Goal: Transaction & Acquisition: Purchase product/service

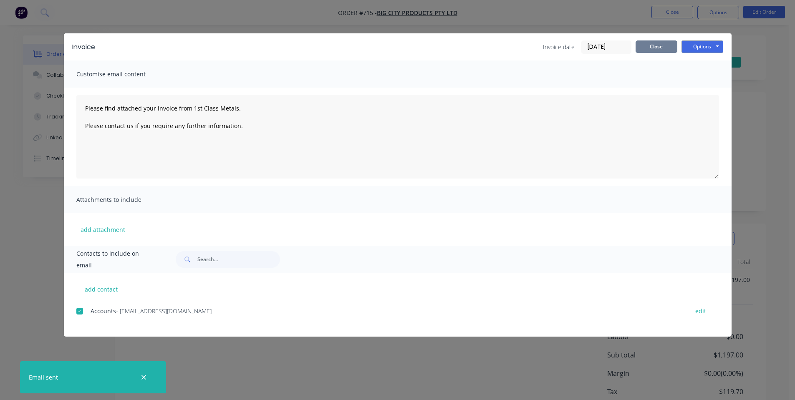
click at [642, 50] on button "Close" at bounding box center [656, 46] width 42 height 13
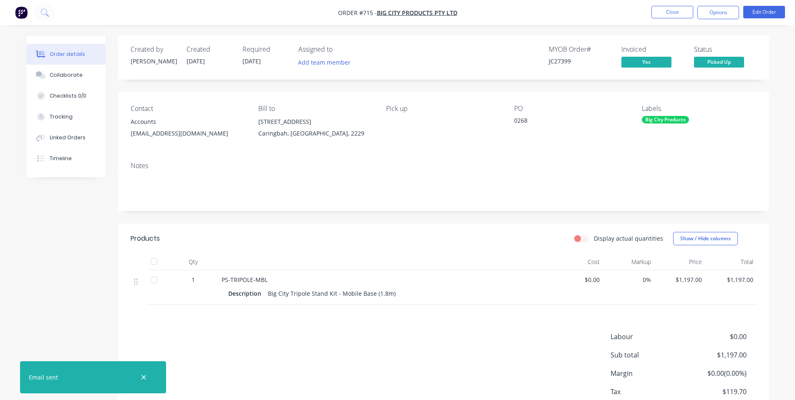
click at [670, 5] on nav "Order #715 - Big City Products Pty Ltd Close Options Edit Order" at bounding box center [397, 12] width 795 height 25
click at [670, 9] on button "Close" at bounding box center [672, 12] width 42 height 13
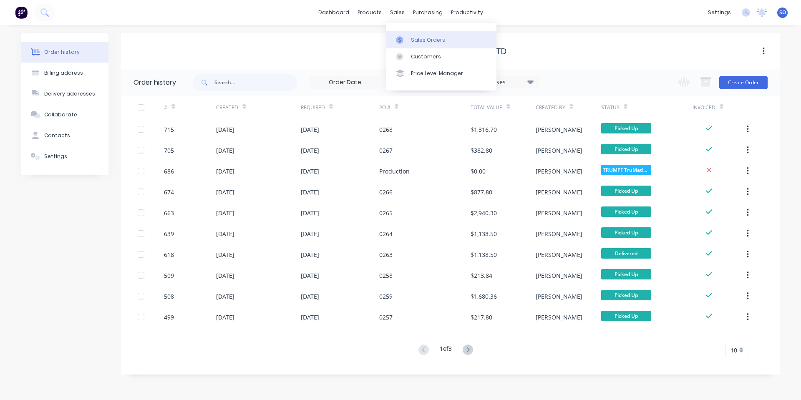
click at [404, 45] on link "Sales Orders" at bounding box center [441, 39] width 111 height 17
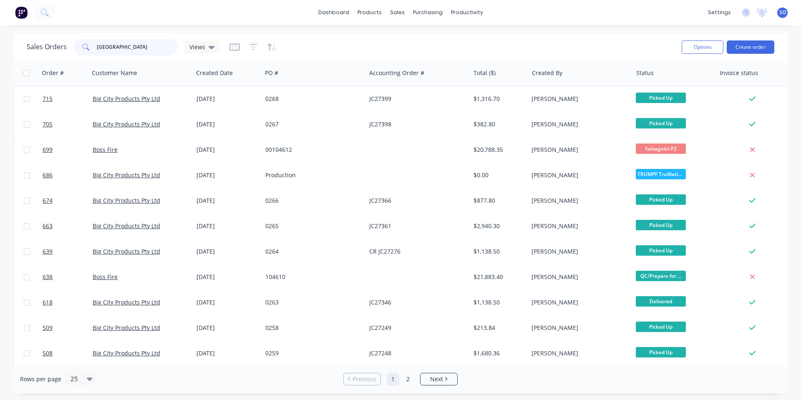
click at [130, 50] on input "[GEOGRAPHIC_DATA]" at bounding box center [137, 47] width 81 height 17
type input "695"
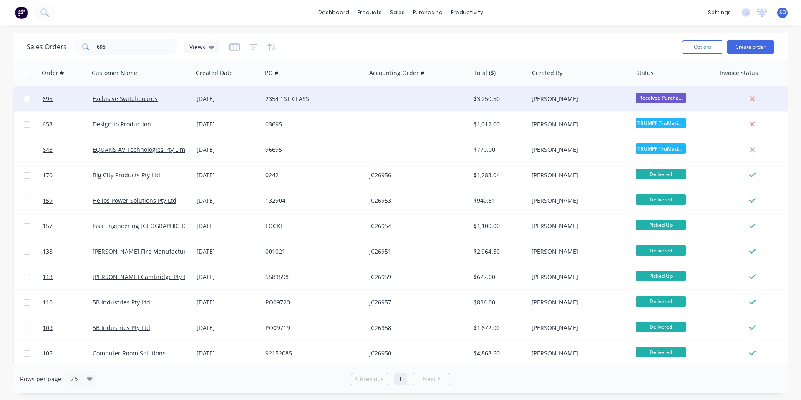
drag, startPoint x: 189, startPoint y: 104, endPoint x: 185, endPoint y: 111, distance: 7.7
click at [185, 111] on div "Exclusive Switchboards" at bounding box center [141, 98] width 104 height 25
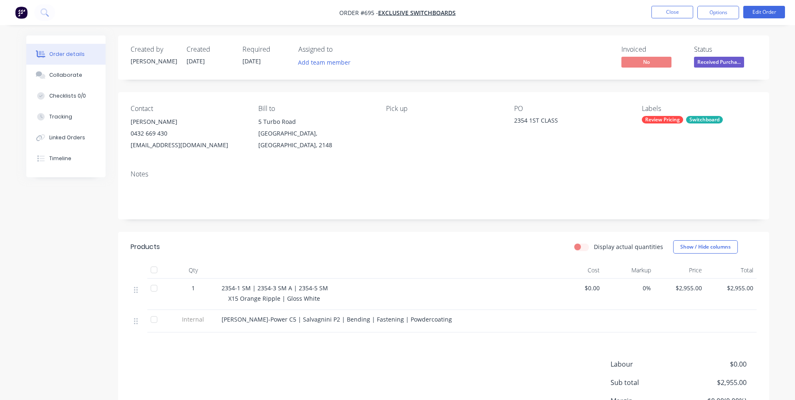
drag, startPoint x: 705, startPoint y: 63, endPoint x: 708, endPoint y: 67, distance: 4.4
click at [706, 64] on span "Received Purcha..." at bounding box center [719, 62] width 50 height 10
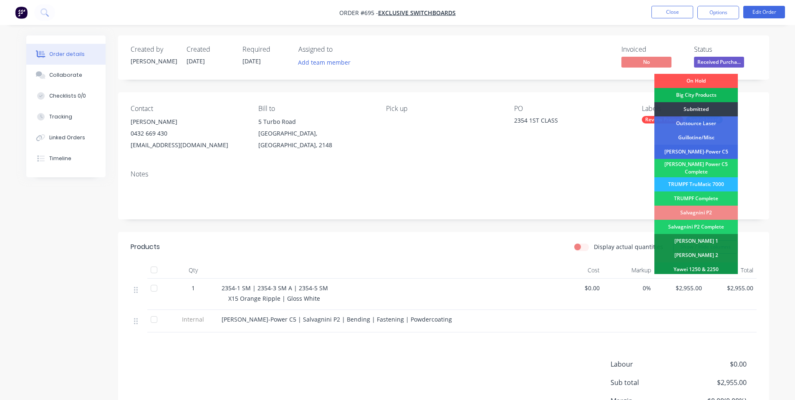
click at [689, 148] on div "[PERSON_NAME]-Power C5" at bounding box center [695, 152] width 83 height 14
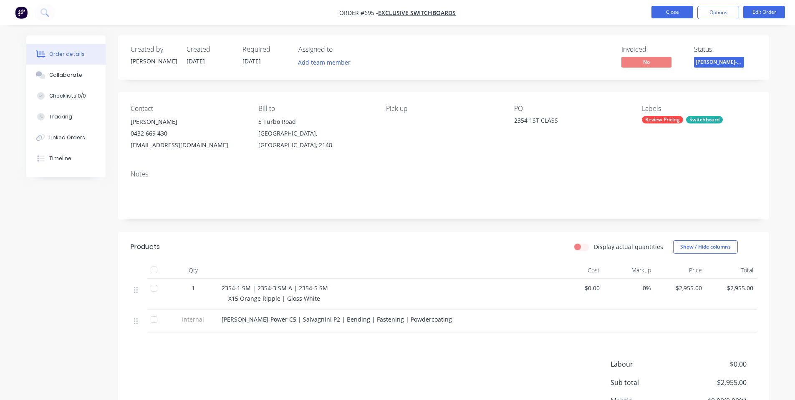
click at [664, 15] on button "Close" at bounding box center [672, 12] width 42 height 13
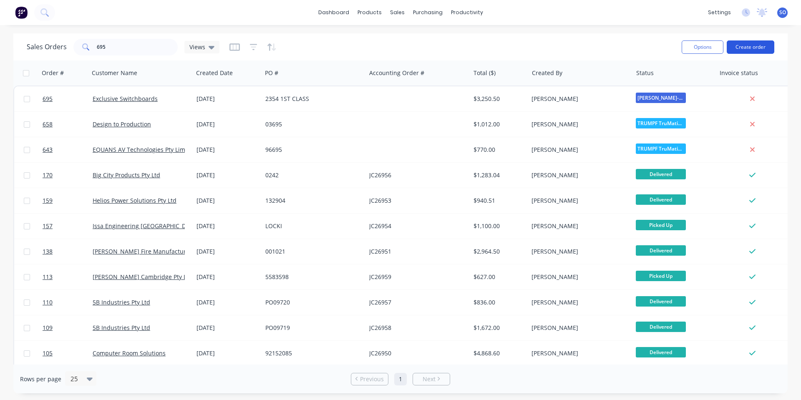
click at [760, 52] on button "Create order" at bounding box center [751, 46] width 48 height 13
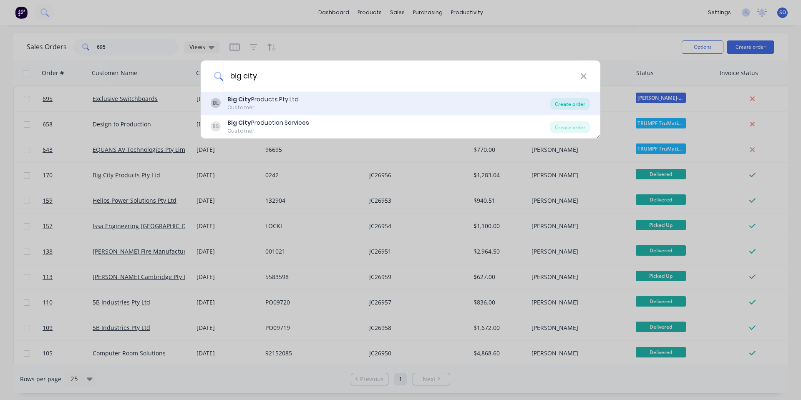
type input "big city"
click at [563, 108] on div "Create order" at bounding box center [570, 104] width 40 height 12
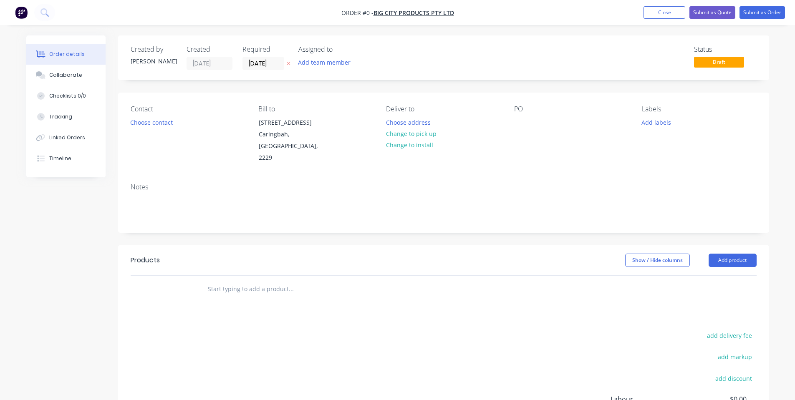
click at [534, 112] on div "PO" at bounding box center [571, 109] width 114 height 8
click at [533, 119] on div "PO" at bounding box center [571, 134] width 114 height 59
click at [526, 128] on div at bounding box center [520, 122] width 13 height 12
click at [552, 88] on div "Order details Collaborate Checklists 0/0 Tracking Linked Orders Timeline Order …" at bounding box center [397, 275] width 759 height 480
click at [663, 125] on button "Add labels" at bounding box center [656, 121] width 38 height 11
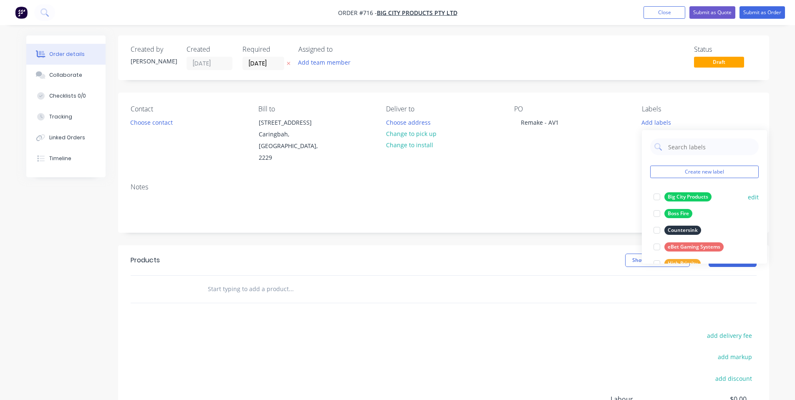
click at [669, 195] on div "Big City Products" at bounding box center [687, 196] width 47 height 9
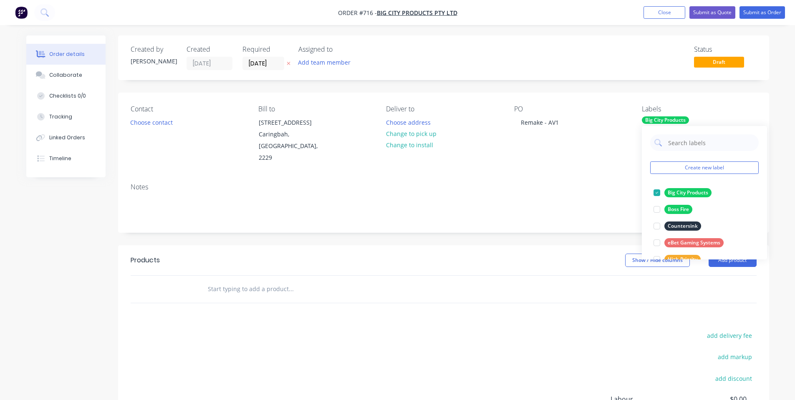
click at [457, 82] on div "Created by [PERSON_NAME] Created [DATE] Required [DATE] Assigned to Add team me…" at bounding box center [443, 269] width 651 height 468
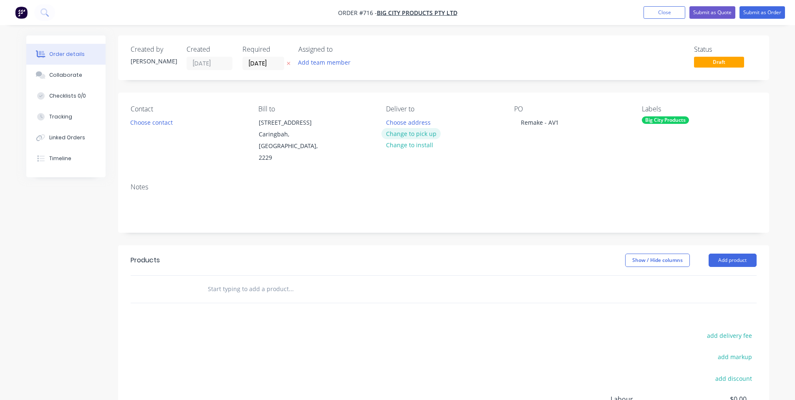
click at [420, 134] on button "Change to pick up" at bounding box center [410, 133] width 59 height 11
click at [246, 283] on input "text" at bounding box center [290, 289] width 167 height 17
type input "Foldback Rail Bracket - Custom Size"
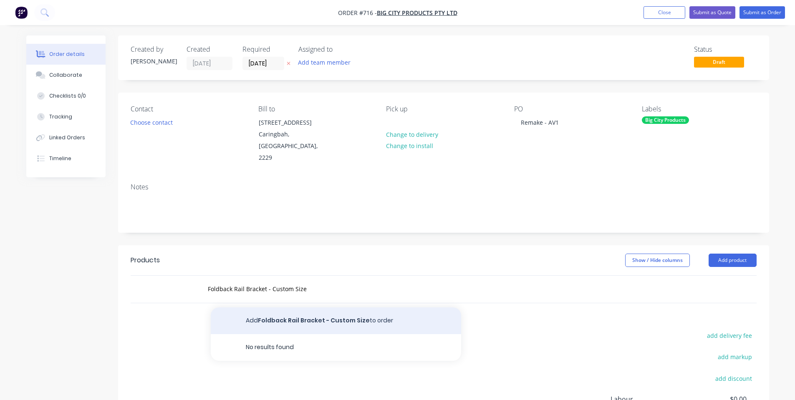
click at [272, 307] on button "Add Foldback Rail Bracket - Custom Size to order" at bounding box center [336, 320] width 250 height 27
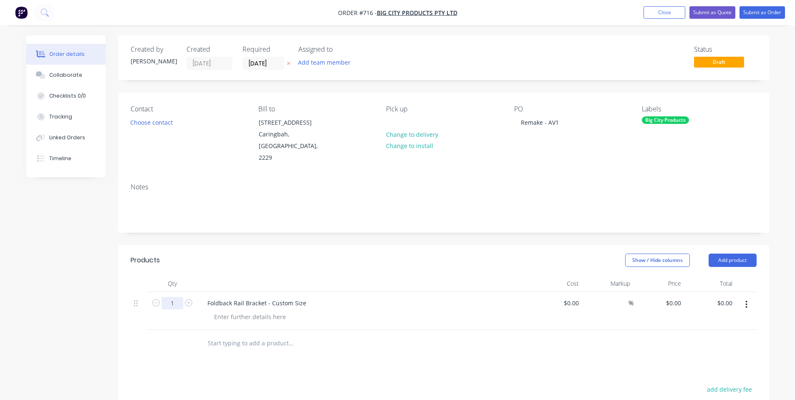
click at [171, 297] on input "1" at bounding box center [172, 303] width 22 height 13
drag, startPoint x: 174, startPoint y: 292, endPoint x: 164, endPoint y: 291, distance: 10.0
click at [164, 297] on input "8" at bounding box center [172, 303] width 22 height 13
type input "6"
click at [254, 275] on div at bounding box center [364, 283] width 334 height 17
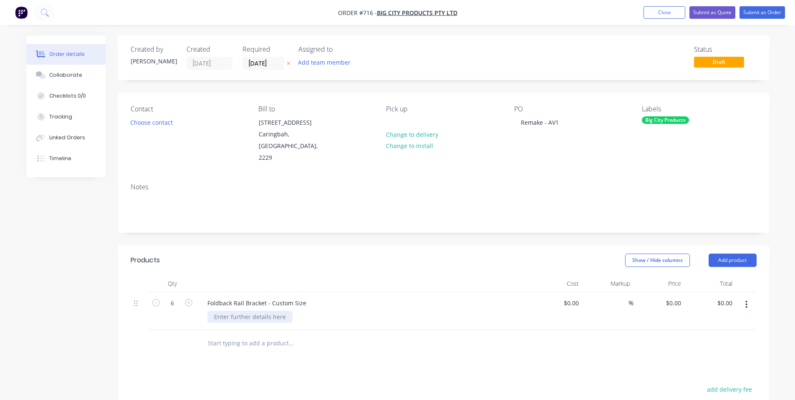
click at [243, 311] on div at bounding box center [249, 317] width 85 height 12
click at [293, 254] on div "Show / Hide columns Add product" at bounding box center [509, 260] width 493 height 13
click at [378, 254] on div "Show / Hide columns Add product" at bounding box center [509, 260] width 493 height 13
click at [302, 262] on header "Products Show / Hide columns Add product" at bounding box center [443, 260] width 651 height 30
click at [725, 254] on button "Add product" at bounding box center [732, 260] width 48 height 13
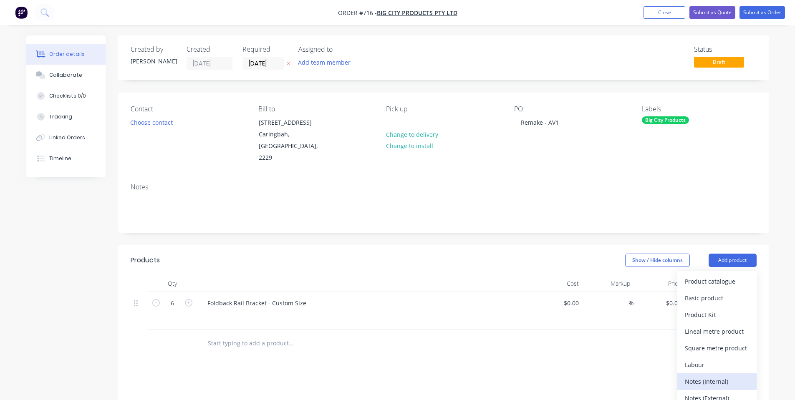
click at [730, 375] on div "Notes (Internal)" at bounding box center [716, 381] width 64 height 12
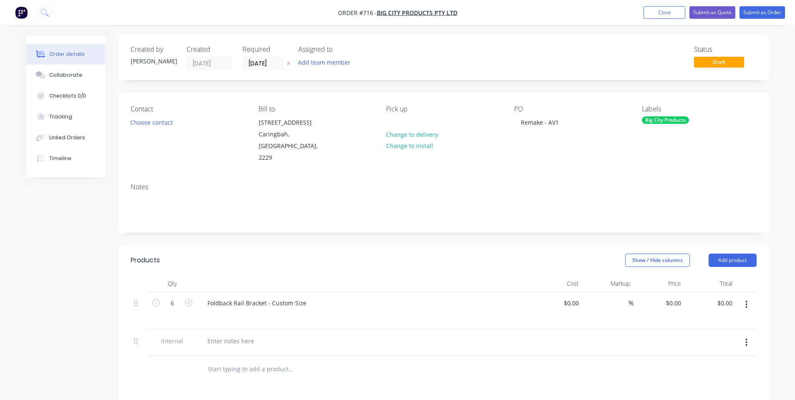
drag, startPoint x: 746, startPoint y: 330, endPoint x: 739, endPoint y: 336, distance: 9.5
click at [745, 339] on icon "button" at bounding box center [746, 343] width 2 height 8
click at [706, 375] on div "Delete" at bounding box center [716, 381] width 64 height 12
drag, startPoint x: 387, startPoint y: 361, endPoint x: 466, endPoint y: 386, distance: 83.1
click at [393, 364] on div "Products Show / Hide columns Add product Qty Cost Markup Price Total 6 Foldback…" at bounding box center [443, 401] width 651 height 312
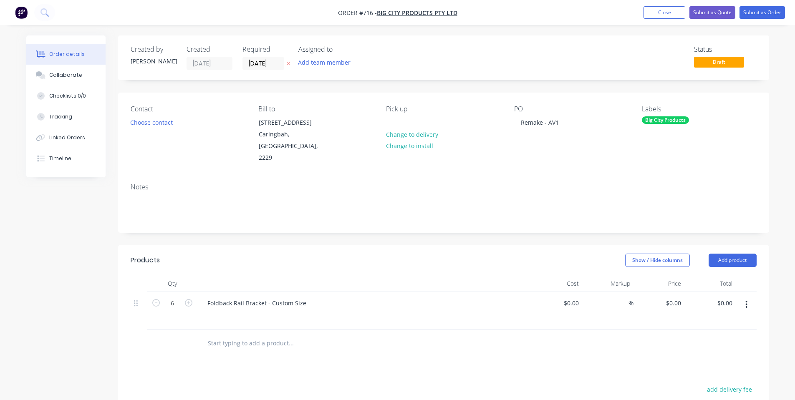
click at [480, 367] on div "Products Show / Hide columns Add product Qty Cost Markup Price Total 6 Foldback…" at bounding box center [443, 401] width 651 height 312
drag, startPoint x: 163, startPoint y: 307, endPoint x: 259, endPoint y: 318, distance: 95.8
click at [163, 307] on div "6" at bounding box center [172, 311] width 50 height 38
drag, startPoint x: 762, startPoint y: 246, endPoint x: 750, endPoint y: 249, distance: 11.5
click at [762, 246] on header "Products Show / Hide columns Add product" at bounding box center [443, 260] width 651 height 30
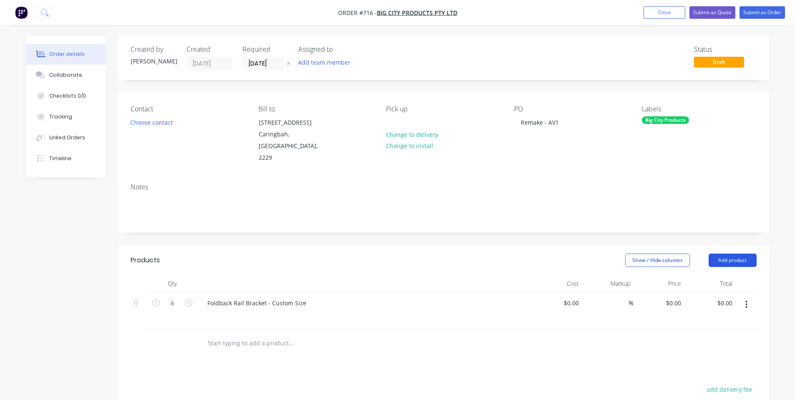
click at [749, 254] on button "Add product" at bounding box center [732, 260] width 48 height 13
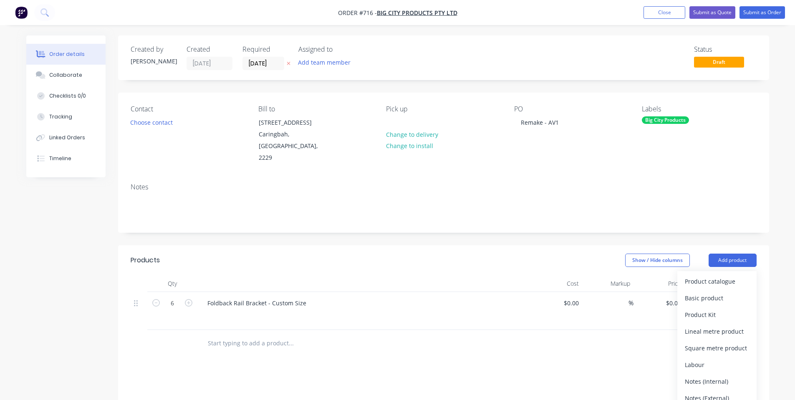
drag, startPoint x: 719, startPoint y: 366, endPoint x: 485, endPoint y: 347, distance: 234.3
click at [719, 375] on div "Notes (Internal)" at bounding box center [716, 381] width 64 height 12
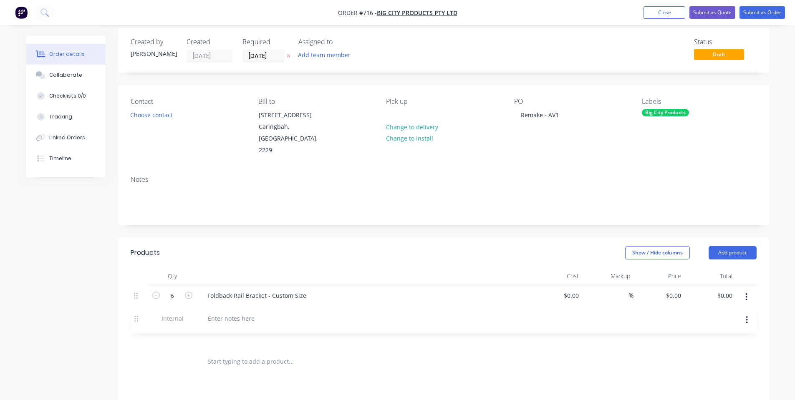
scroll to position [10, 0]
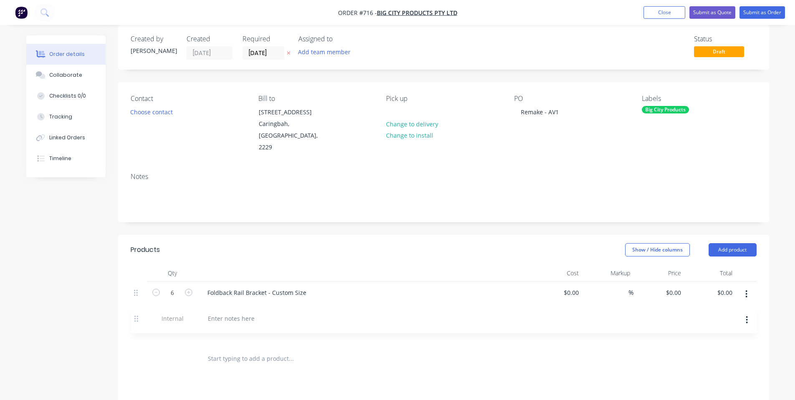
drag, startPoint x: 141, startPoint y: 329, endPoint x: 143, endPoint y: 319, distance: 11.0
click at [143, 317] on div "6 Foldback Rail Bracket - Custom Size $0.00 $0.00 % $0.00 $0.00 $0.00 $0.00 Int…" at bounding box center [444, 314] width 626 height 64
click at [749, 324] on button "button" at bounding box center [746, 331] width 20 height 15
click at [726, 365] on div "Delete" at bounding box center [716, 371] width 64 height 12
click at [752, 243] on button "Add product" at bounding box center [732, 249] width 48 height 13
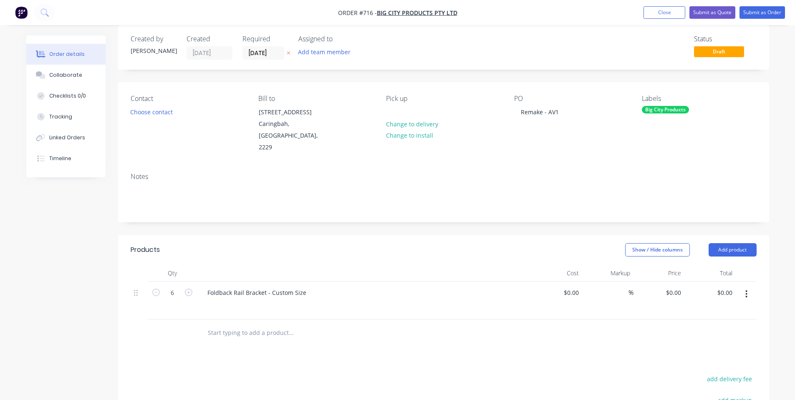
drag, startPoint x: 423, startPoint y: 345, endPoint x: 535, endPoint y: 295, distance: 123.0
click at [424, 346] on div "Products Show / Hide columns Add product Qty Cost Markup Price Total 6 Foldback…" at bounding box center [443, 391] width 651 height 312
click at [719, 243] on button "Add product" at bounding box center [732, 249] width 48 height 13
click at [226, 207] on div "Notes" at bounding box center [443, 194] width 651 height 56
click at [752, 243] on button "Add product" at bounding box center [732, 249] width 48 height 13
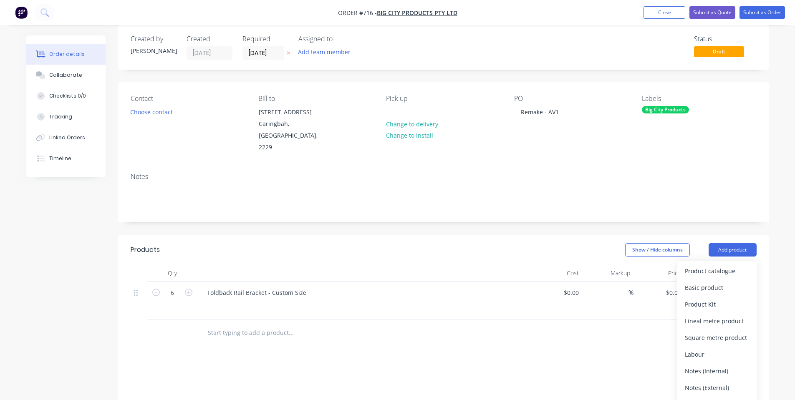
drag, startPoint x: 372, startPoint y: 355, endPoint x: 385, endPoint y: 335, distance: 23.8
click at [372, 354] on div "Products Show / Hide columns Add product Product catalogue Basic product Produc…" at bounding box center [443, 391] width 651 height 312
click at [742, 243] on button "Add product" at bounding box center [732, 249] width 48 height 13
click at [228, 330] on div at bounding box center [347, 332] width 300 height 27
click at [230, 324] on input "text" at bounding box center [290, 332] width 167 height 17
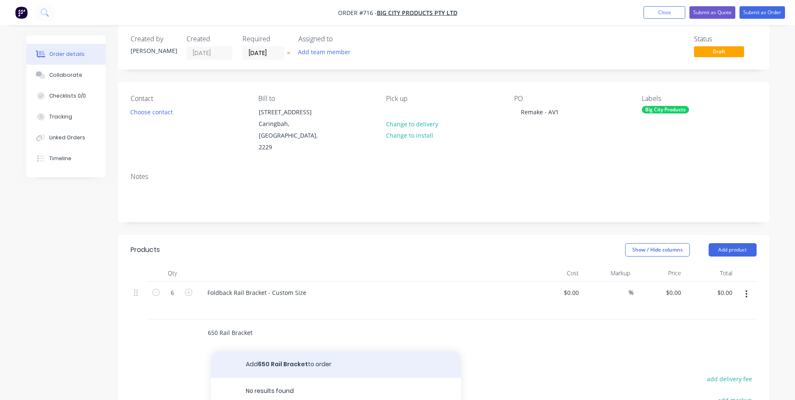
type input "650 Rail Bracket"
click at [257, 351] on button "Add 650 Rail Bracket to order" at bounding box center [336, 364] width 250 height 27
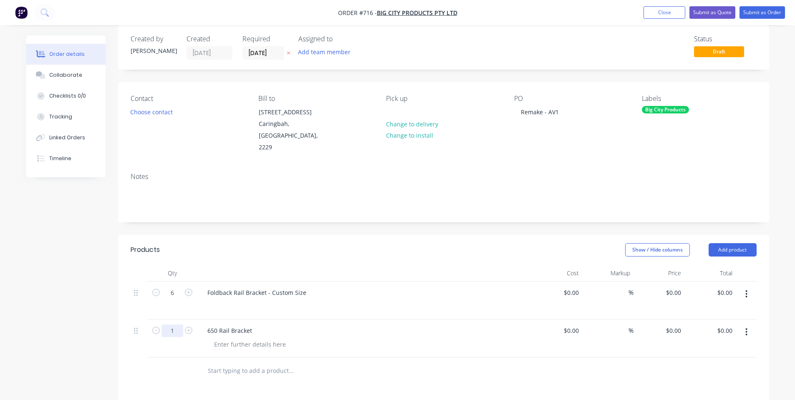
click at [178, 299] on input "1" at bounding box center [172, 293] width 22 height 13
type input "16"
click at [248, 246] on header "Products Show / Hide columns Add product" at bounding box center [443, 250] width 651 height 30
click at [308, 250] on header "Products Show / Hide columns Add product" at bounding box center [443, 250] width 651 height 30
click at [266, 300] on div at bounding box center [367, 306] width 320 height 12
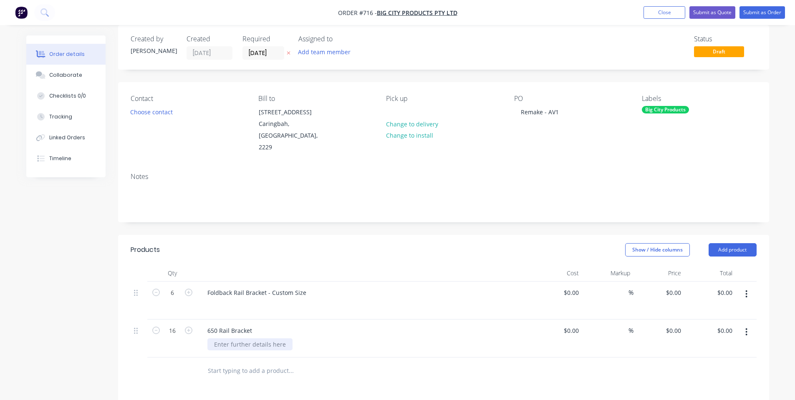
click at [246, 338] on div at bounding box center [249, 344] width 85 height 12
click at [367, 235] on header "Products Show / Hide columns Add product" at bounding box center [443, 250] width 651 height 30
click at [757, 17] on button "Submit as Order" at bounding box center [761, 12] width 45 height 13
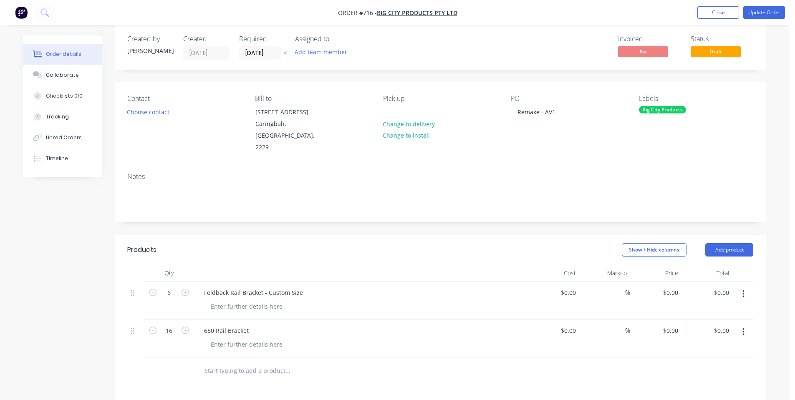
scroll to position [0, 0]
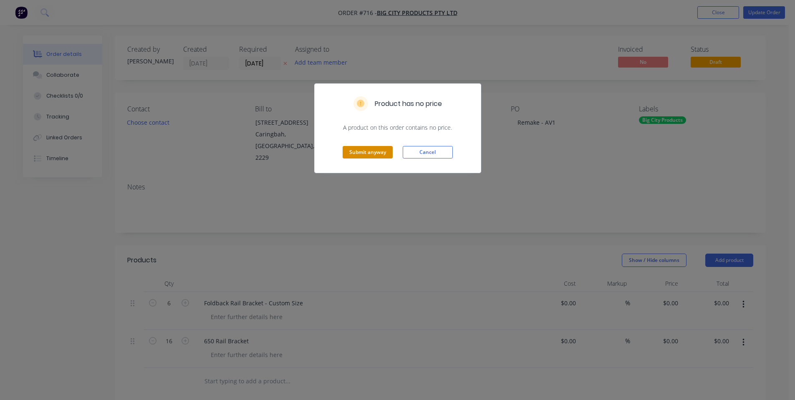
click at [368, 157] on button "Submit anyway" at bounding box center [367, 152] width 50 height 13
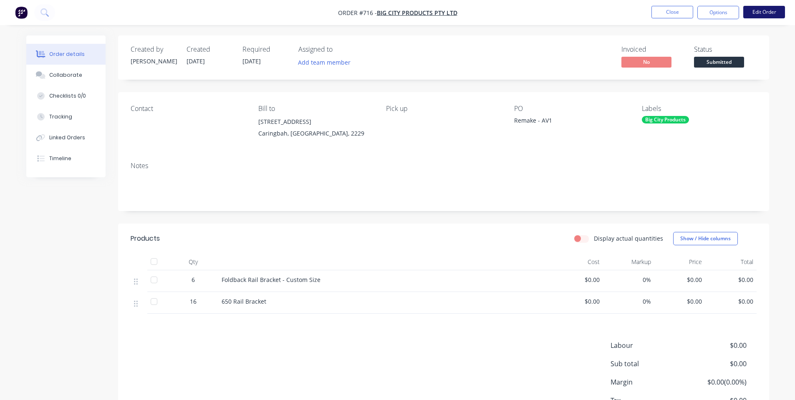
click at [760, 12] on button "Edit Order" at bounding box center [764, 12] width 42 height 13
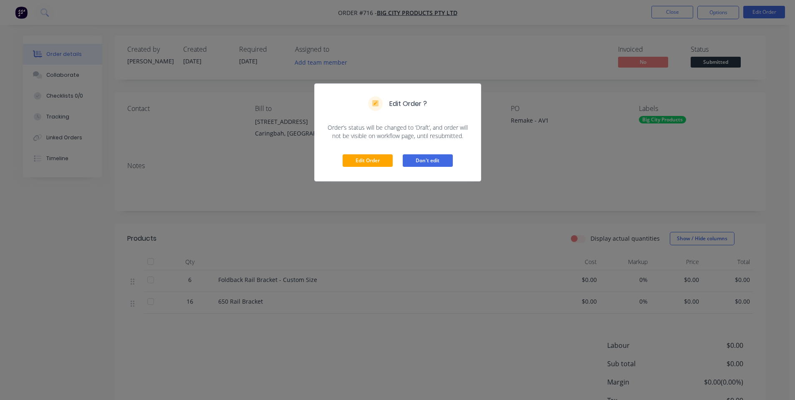
click at [447, 155] on button "Don't edit" at bounding box center [427, 160] width 50 height 13
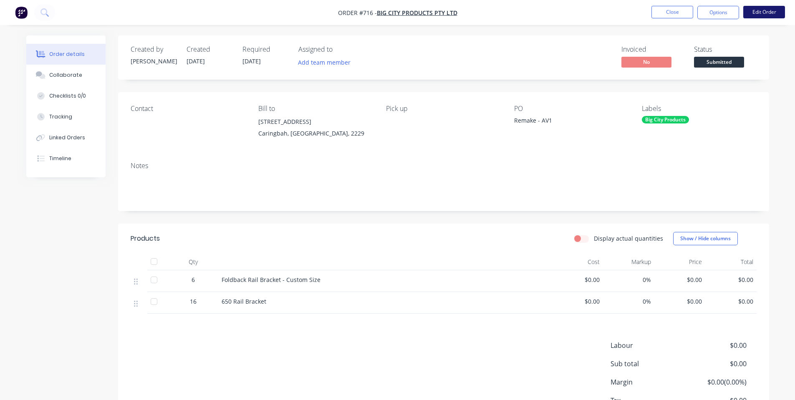
click at [761, 9] on button "Edit Order" at bounding box center [764, 12] width 42 height 13
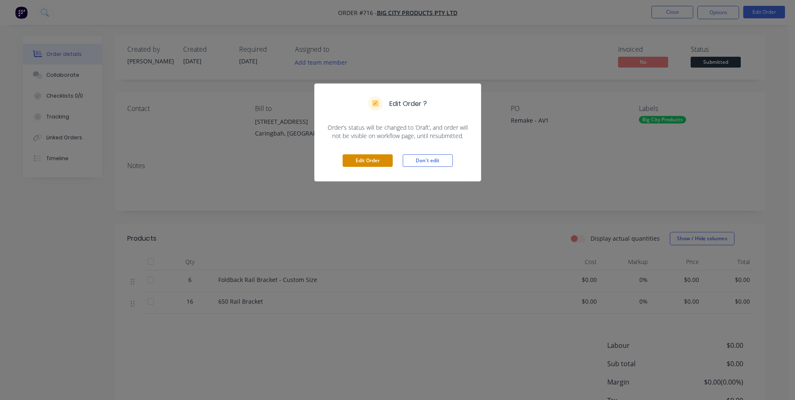
click at [351, 155] on button "Edit Order" at bounding box center [367, 160] width 50 height 13
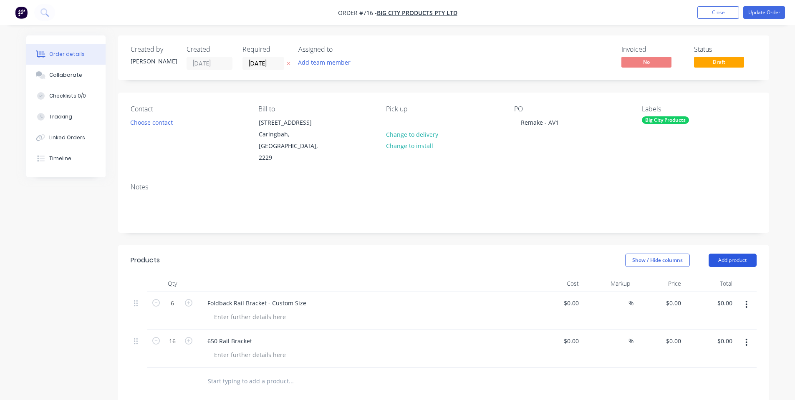
click at [734, 254] on button "Add product" at bounding box center [732, 260] width 48 height 13
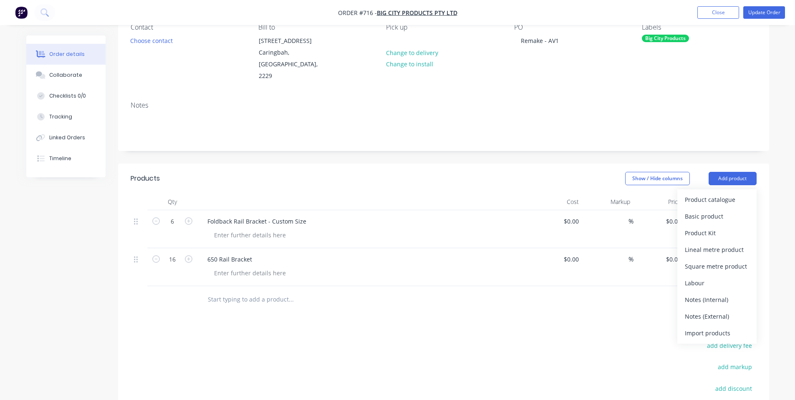
scroll to position [111, 0]
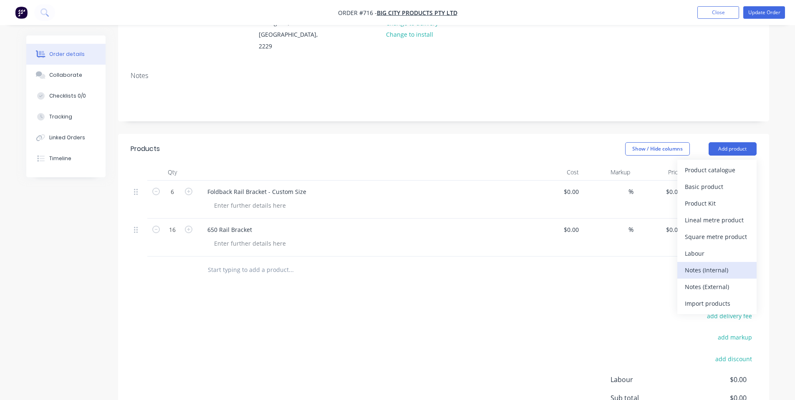
click at [728, 264] on div "Notes (Internal)" at bounding box center [716, 270] width 64 height 12
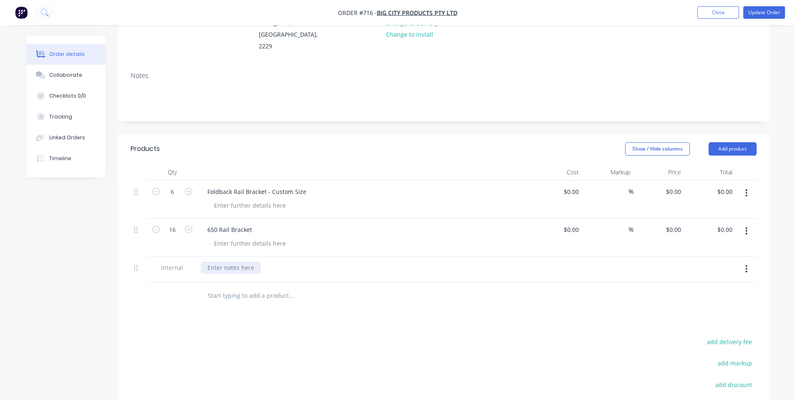
click at [241, 262] on div at bounding box center [231, 268] width 60 height 12
click at [219, 317] on div "Products Show / Hide columns Add product Qty Cost Markup Price Total 6 Foldback…" at bounding box center [443, 322] width 651 height 376
click at [288, 262] on div "Keep Remaining Loose Parts" at bounding box center [247, 268] width 93 height 12
click at [302, 318] on div "Products Show / Hide columns Add product Qty Cost Markup Price Total 6 Foldback…" at bounding box center [443, 322] width 651 height 376
drag, startPoint x: 331, startPoint y: 256, endPoint x: 252, endPoint y: 253, distance: 78.5
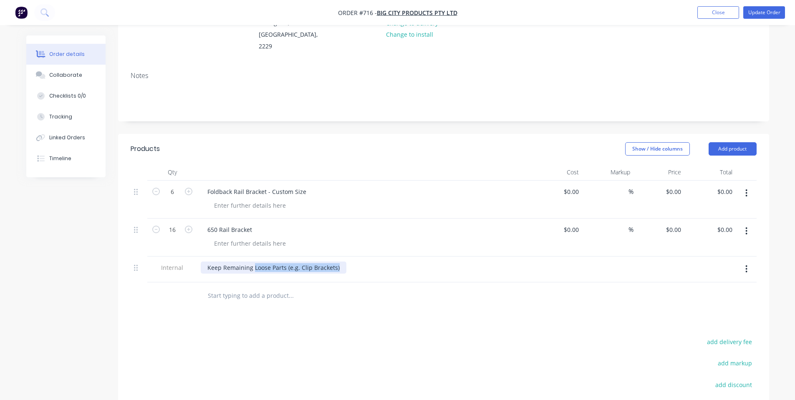
click at [252, 262] on div "Keep Remaining Loose Parts (e.g. Clip Brackets)" at bounding box center [274, 268] width 146 height 12
click at [313, 294] on div at bounding box center [347, 295] width 300 height 27
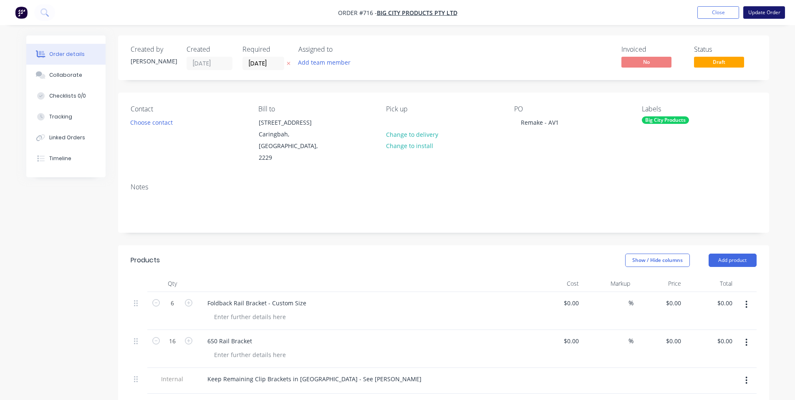
click at [775, 8] on button "Update Order" at bounding box center [764, 12] width 42 height 13
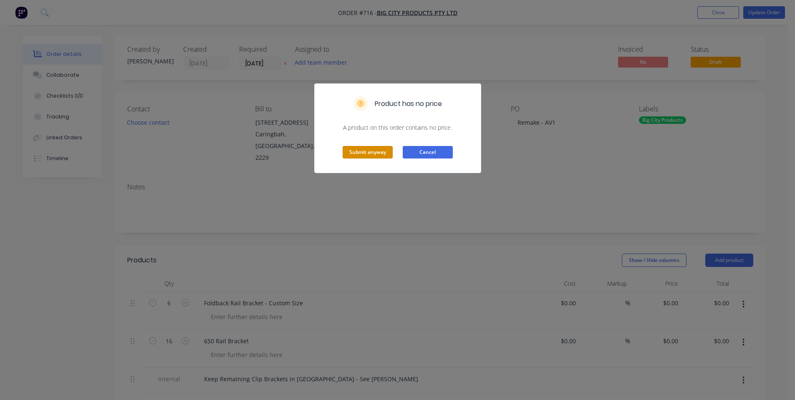
drag, startPoint x: 382, startPoint y: 151, endPoint x: 425, endPoint y: 155, distance: 42.7
click at [425, 155] on div "Submit anyway Cancel" at bounding box center [397, 152] width 166 height 41
click at [425, 155] on button "Cancel" at bounding box center [427, 152] width 50 height 13
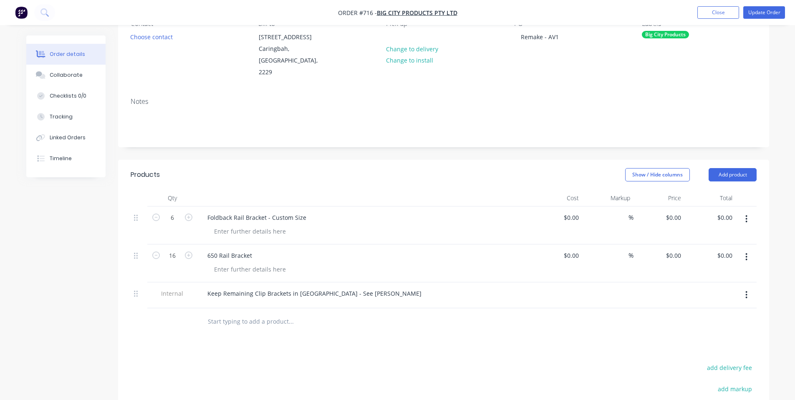
scroll to position [111, 0]
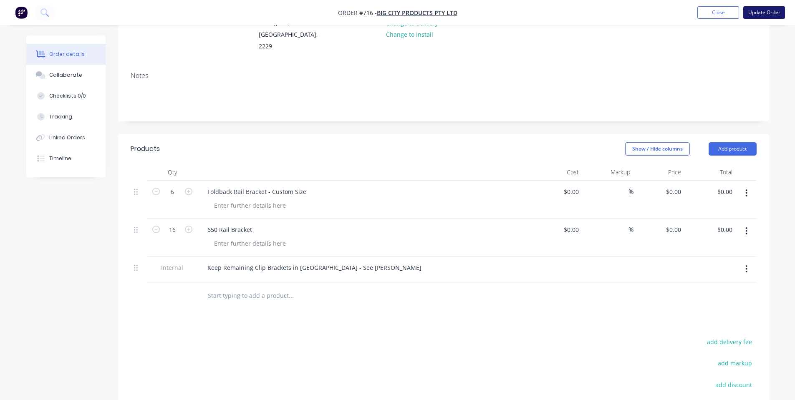
click at [761, 8] on button "Update Order" at bounding box center [764, 12] width 42 height 13
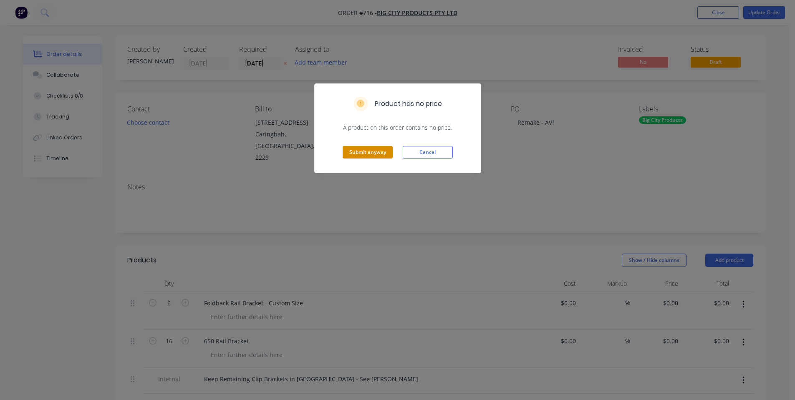
click at [375, 152] on button "Submit anyway" at bounding box center [367, 152] width 50 height 13
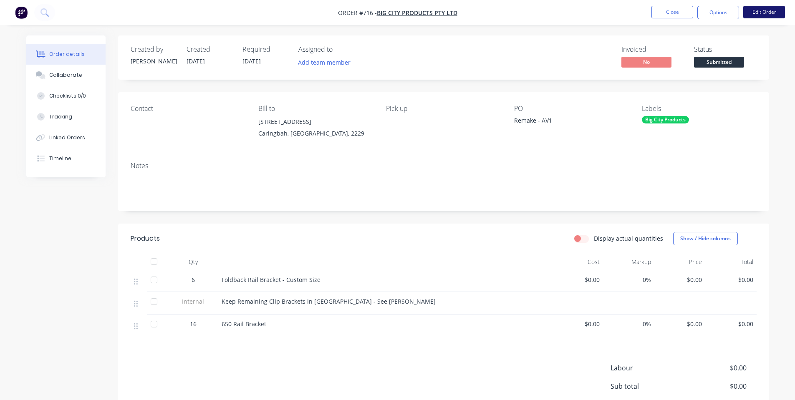
click at [778, 8] on button "Edit Order" at bounding box center [764, 12] width 42 height 13
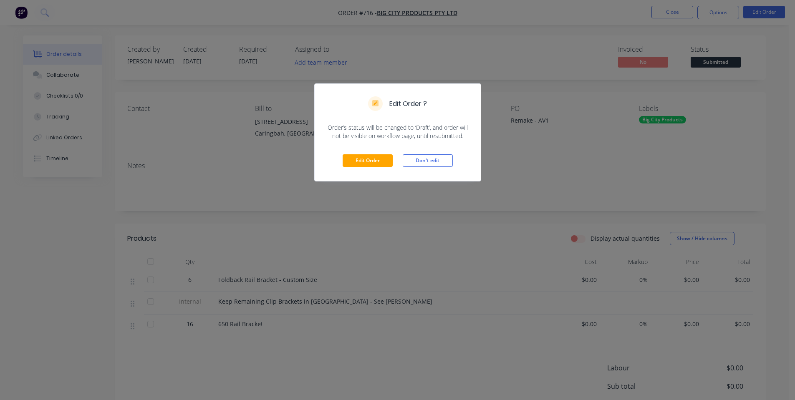
click at [370, 169] on div "Edit Order Don't edit" at bounding box center [397, 160] width 166 height 41
click at [367, 164] on button "Edit Order" at bounding box center [367, 160] width 50 height 13
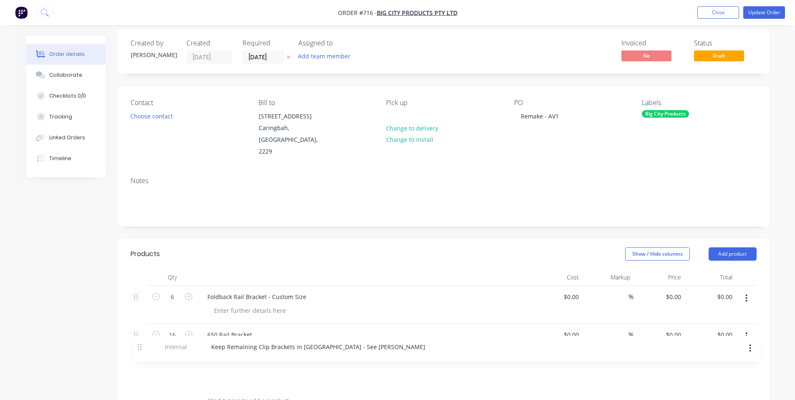
drag, startPoint x: 136, startPoint y: 326, endPoint x: 142, endPoint y: 355, distance: 29.8
click at [142, 355] on div "6 Foldback Rail Bracket - Custom Size $0.00 $0.00 % $0.00 $0.00 $0.00 $0.00 Int…" at bounding box center [444, 337] width 626 height 102
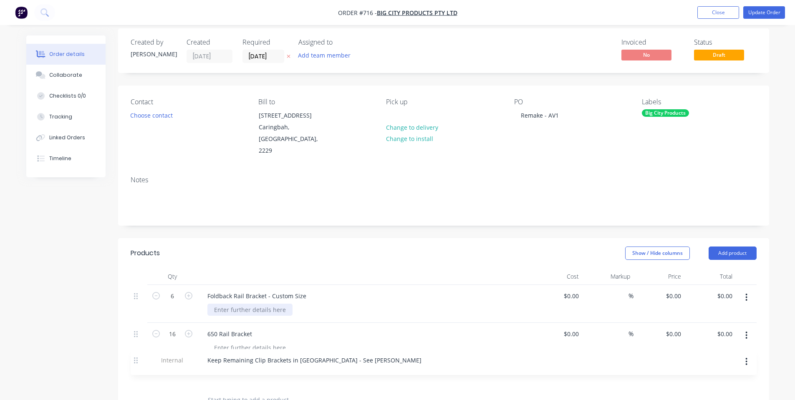
click at [226, 304] on div at bounding box center [249, 310] width 85 height 12
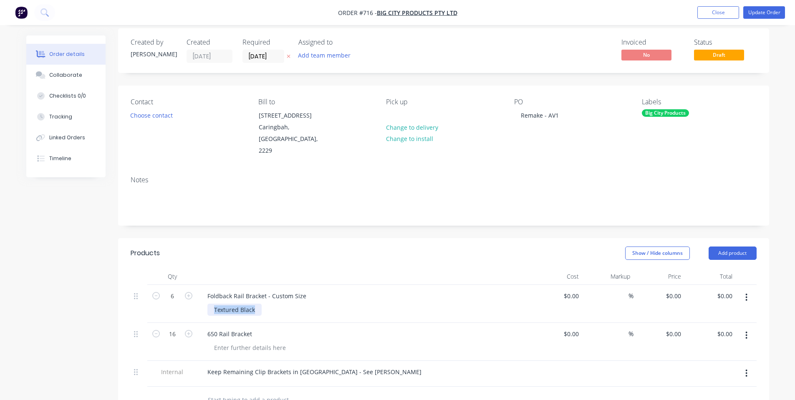
copy div "Textured Black"
click at [268, 342] on div "650 Rail Bracket" at bounding box center [364, 342] width 334 height 38
click at [268, 342] on div at bounding box center [249, 348] width 85 height 12
paste div
click at [320, 255] on header "Products Show / Hide columns Add product" at bounding box center [443, 253] width 651 height 30
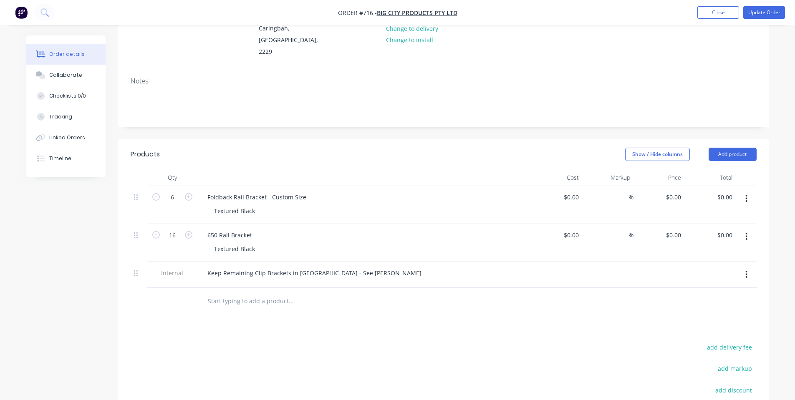
scroll to position [118, 0]
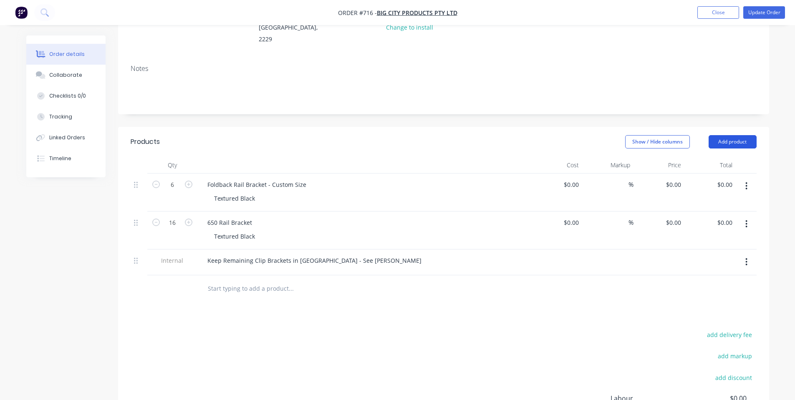
click at [749, 135] on button "Add product" at bounding box center [732, 141] width 48 height 13
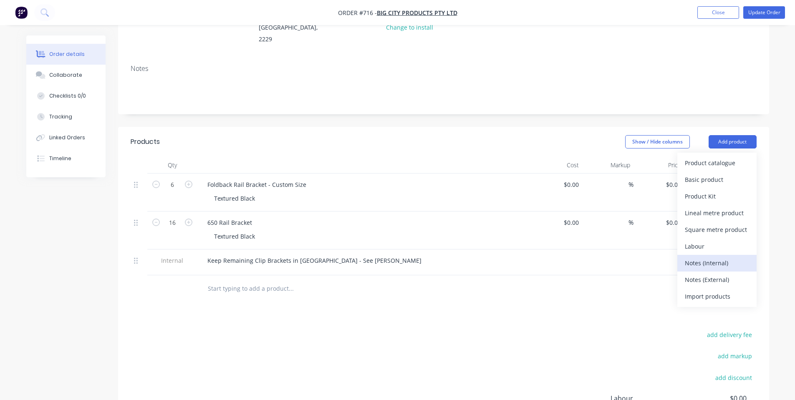
click at [721, 257] on div "Notes (Internal)" at bounding box center [716, 263] width 64 height 12
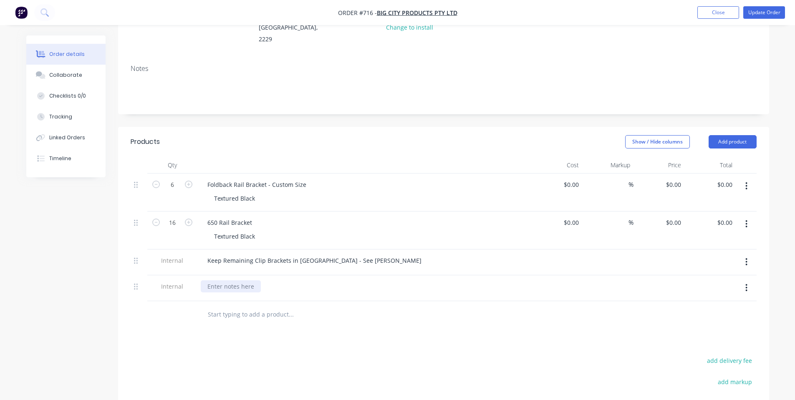
click at [244, 280] on div at bounding box center [231, 286] width 60 height 12
click at [771, 16] on button "Update Order" at bounding box center [764, 12] width 42 height 13
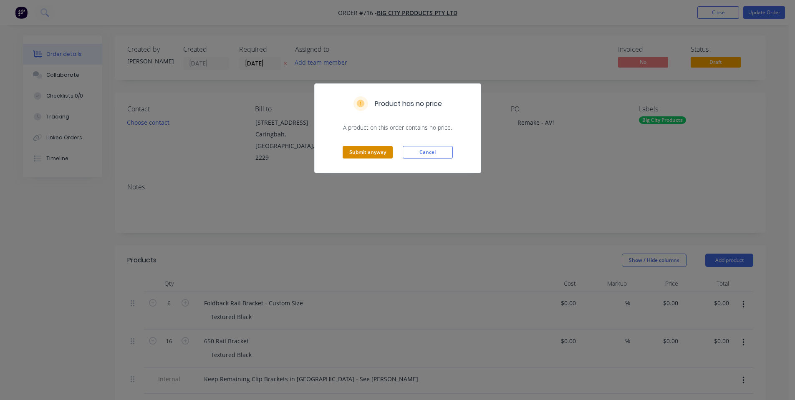
click at [371, 156] on button "Submit anyway" at bounding box center [367, 152] width 50 height 13
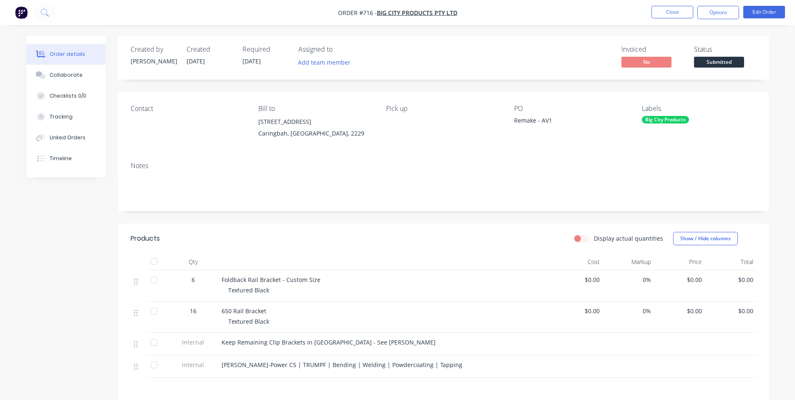
click at [692, 62] on div "Invoiced No Status Submitted" at bounding box center [569, 57] width 375 height 24
click at [695, 62] on span "Submitted" at bounding box center [719, 62] width 50 height 10
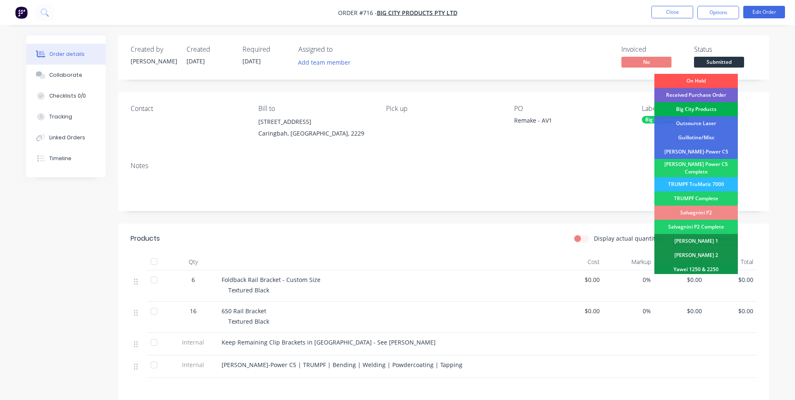
click at [712, 111] on div "Big City Products" at bounding box center [695, 109] width 83 height 14
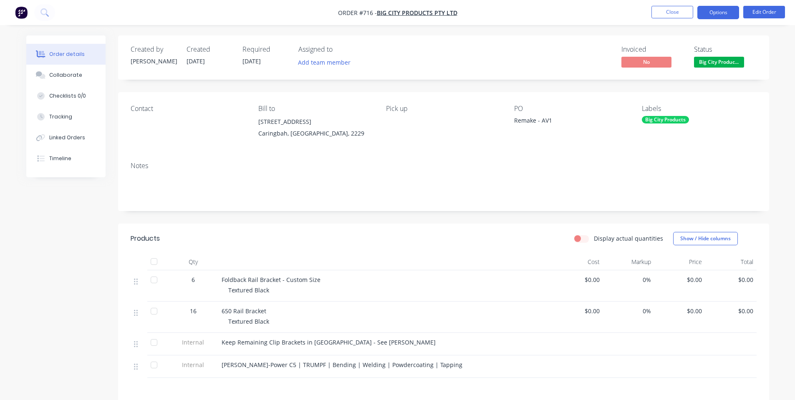
click at [713, 15] on button "Options" at bounding box center [718, 12] width 42 height 13
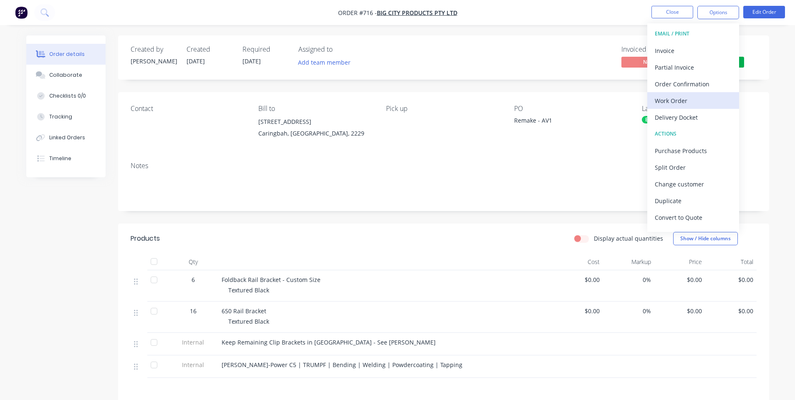
click at [688, 98] on div "Work Order" at bounding box center [692, 101] width 77 height 12
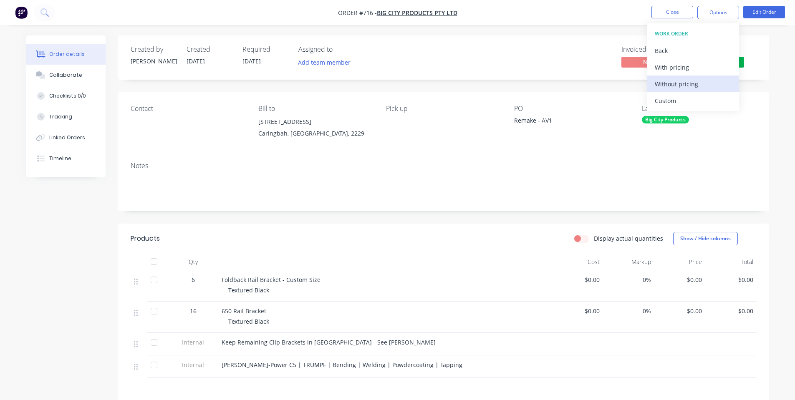
click at [698, 79] on div "Without pricing" at bounding box center [692, 84] width 77 height 12
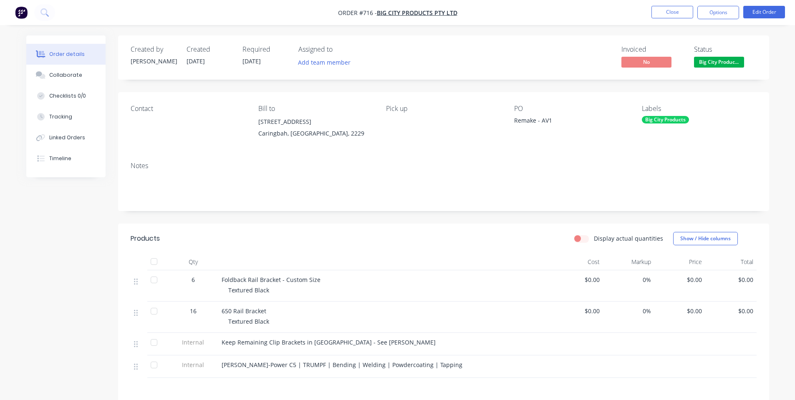
drag, startPoint x: 535, startPoint y: 43, endPoint x: 539, endPoint y: 42, distance: 4.3
click at [536, 42] on div "Created by [PERSON_NAME] Created [DATE] Required [DATE] Assigned to Add team me…" at bounding box center [443, 57] width 651 height 44
click at [652, 8] on button "Close" at bounding box center [672, 12] width 42 height 13
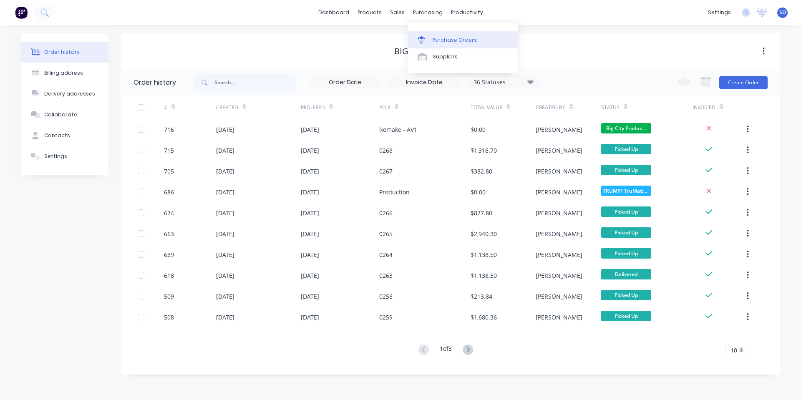
click at [424, 42] on icon at bounding box center [421, 40] width 8 height 8
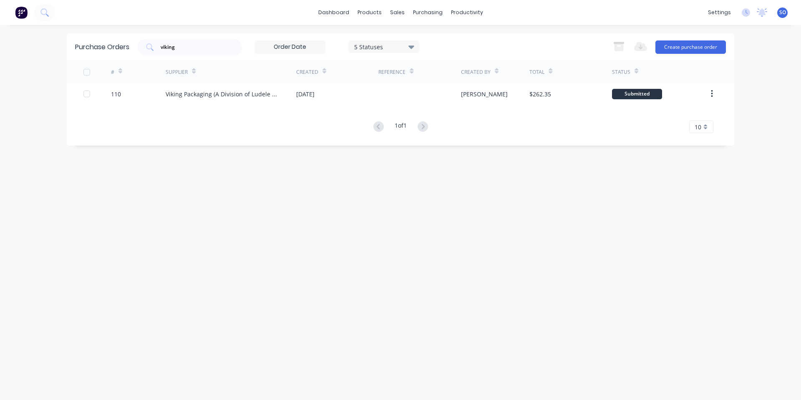
drag, startPoint x: 200, startPoint y: 50, endPoint x: 0, endPoint y: 67, distance: 200.5
click at [0, 68] on div "dashboard products sales purchasing productivity dashboard products Product Cat…" at bounding box center [400, 200] width 801 height 400
click at [487, 34] on div "Purchase Orders 5 Statuses 5 Statuses Export to Excel (XLSX) Create purchase or…" at bounding box center [400, 46] width 667 height 27
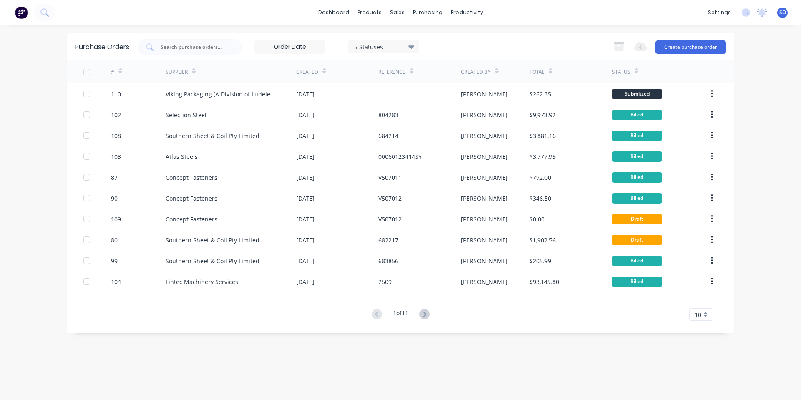
click at [431, 311] on button at bounding box center [424, 315] width 15 height 12
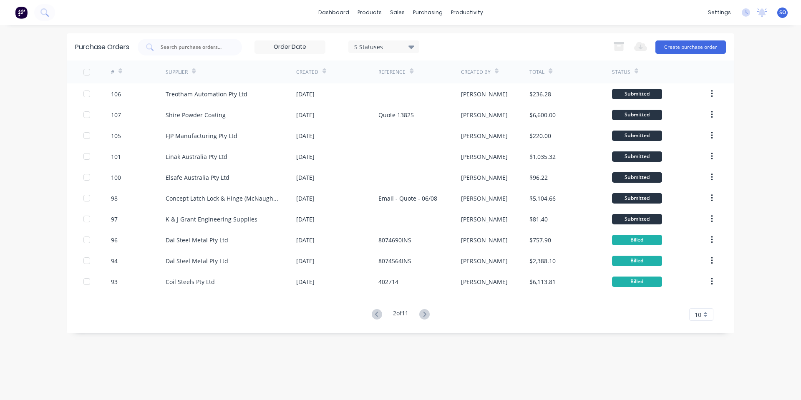
click at [420, 318] on button at bounding box center [424, 315] width 15 height 12
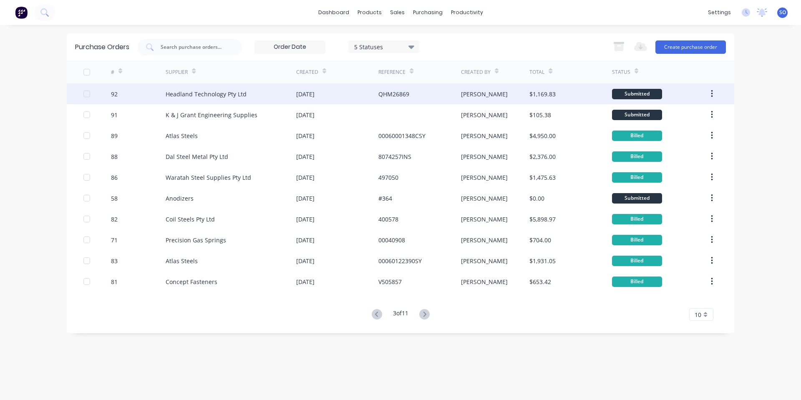
click at [205, 90] on div "Headland Technology Pty Ltd" at bounding box center [206, 94] width 81 height 9
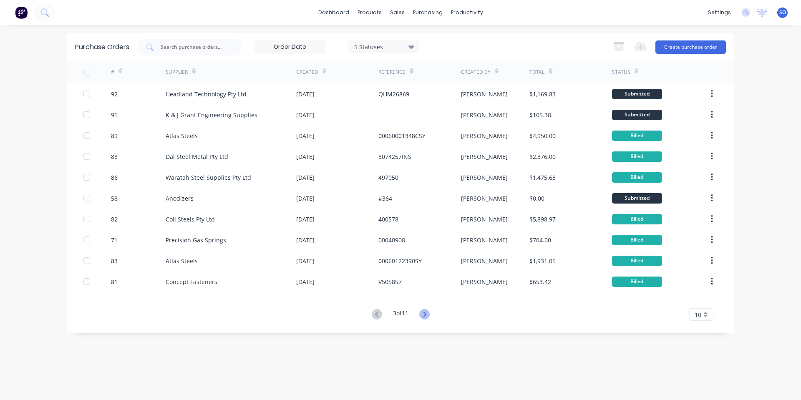
click at [422, 316] on icon at bounding box center [424, 314] width 10 height 10
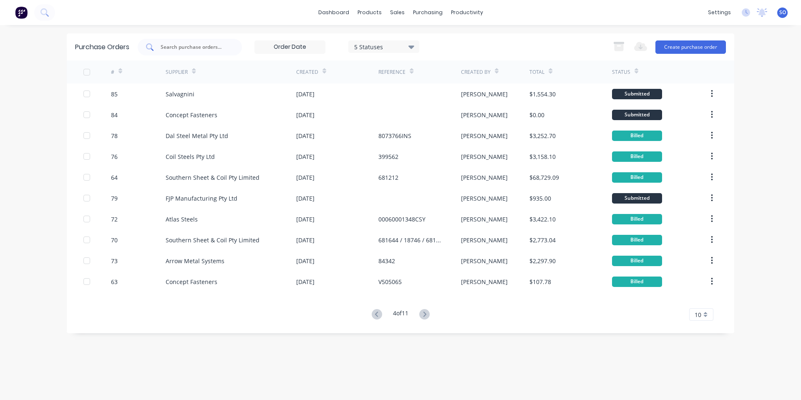
click at [195, 51] on div at bounding box center [190, 47] width 104 height 17
type input "g"
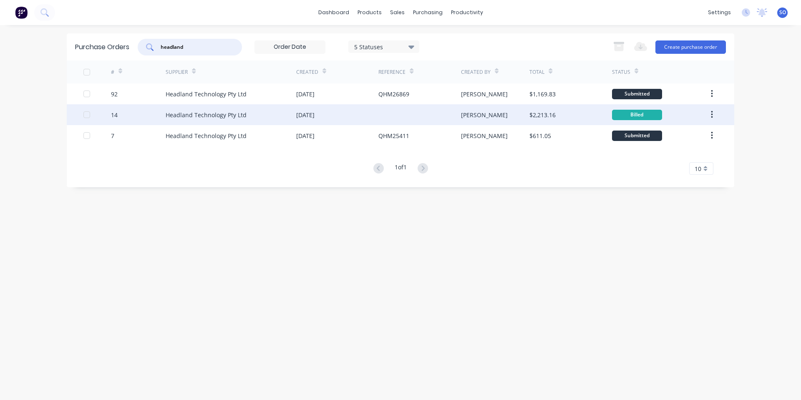
type input "headland"
click at [225, 120] on div "Headland Technology Pty Ltd" at bounding box center [231, 114] width 131 height 21
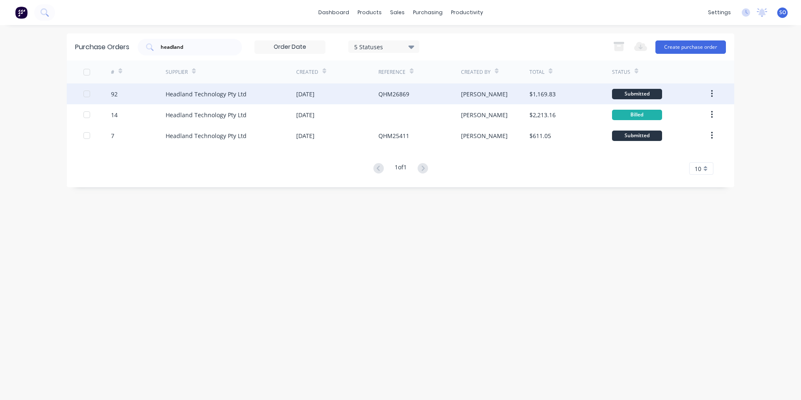
click at [159, 88] on div "92" at bounding box center [138, 93] width 55 height 21
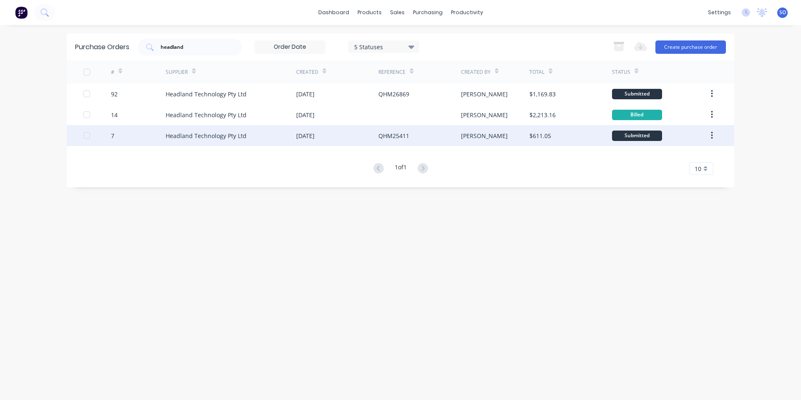
click at [200, 142] on div "Headland Technology Pty Ltd" at bounding box center [231, 135] width 131 height 21
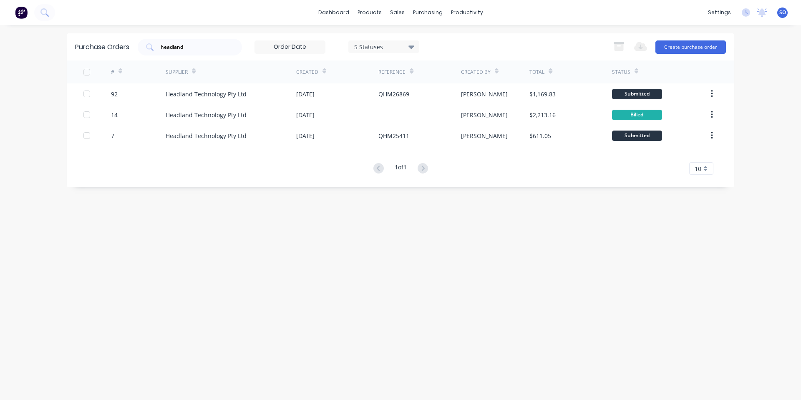
click at [386, 43] on div "5 Statuses" at bounding box center [384, 46] width 60 height 9
click at [436, 49] on div "headland 5 Statuses 5 Statuses Export to Excel (XLSX) Create purchase order" at bounding box center [432, 47] width 588 height 17
click at [309, 40] on label at bounding box center [289, 46] width 71 height 13
click at [309, 41] on input at bounding box center [290, 47] width 70 height 13
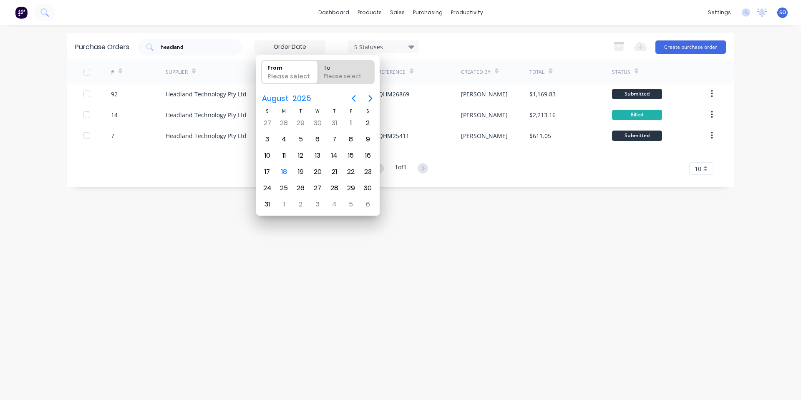
click at [306, 42] on input at bounding box center [290, 47] width 70 height 13
click at [451, 45] on div "headland 5 Statuses 5 Statuses Export to Excel (XLSX) Create purchase order" at bounding box center [432, 47] width 588 height 17
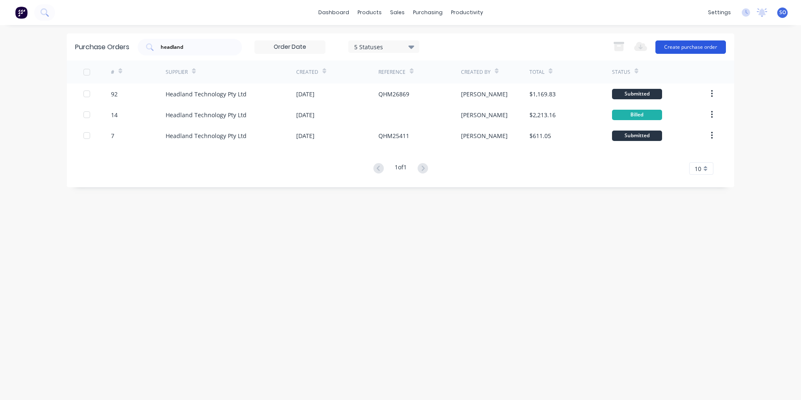
click at [693, 48] on button "Create purchase order" at bounding box center [690, 46] width 70 height 13
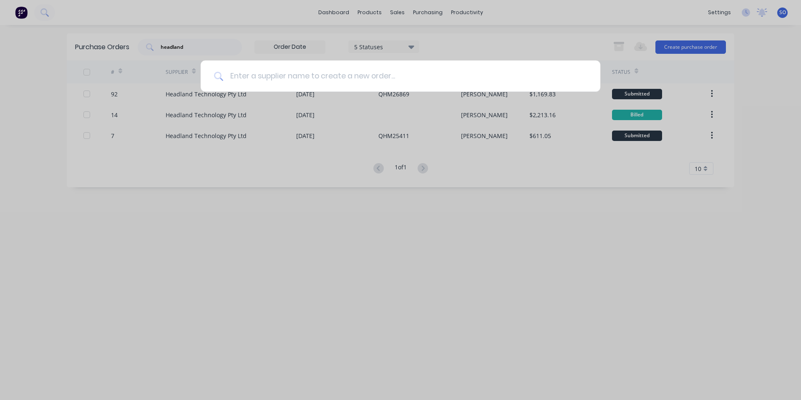
click at [355, 83] on input at bounding box center [405, 75] width 364 height 31
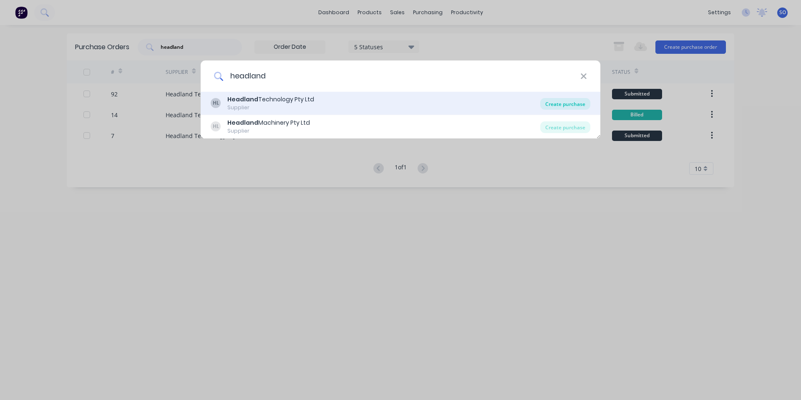
type input "headland"
click at [564, 104] on div "Create purchase" at bounding box center [565, 104] width 50 height 12
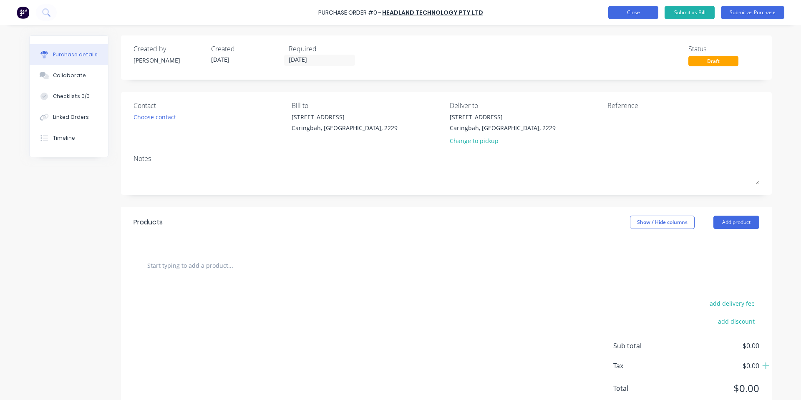
click at [642, 7] on button "Close" at bounding box center [633, 12] width 50 height 13
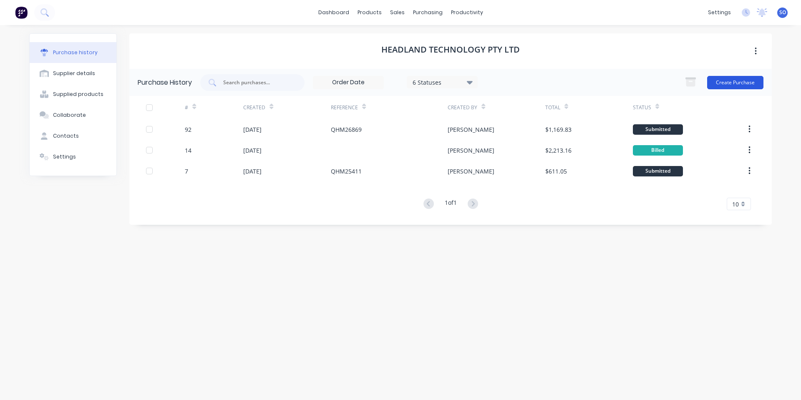
click at [727, 81] on button "Create Purchase" at bounding box center [735, 82] width 56 height 13
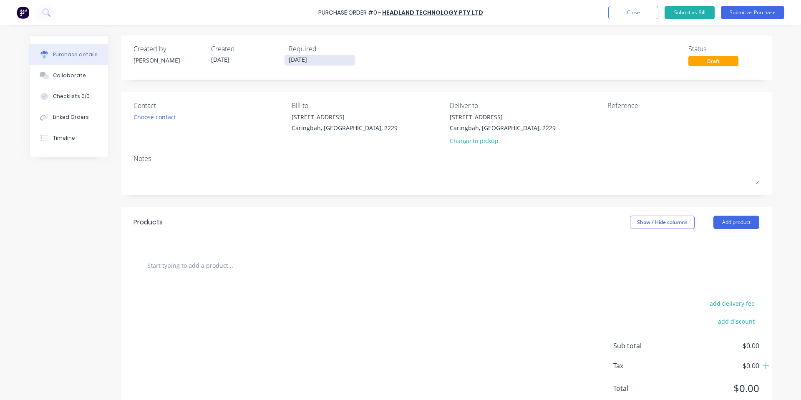
click at [326, 64] on input "[DATE]" at bounding box center [319, 60] width 70 height 10
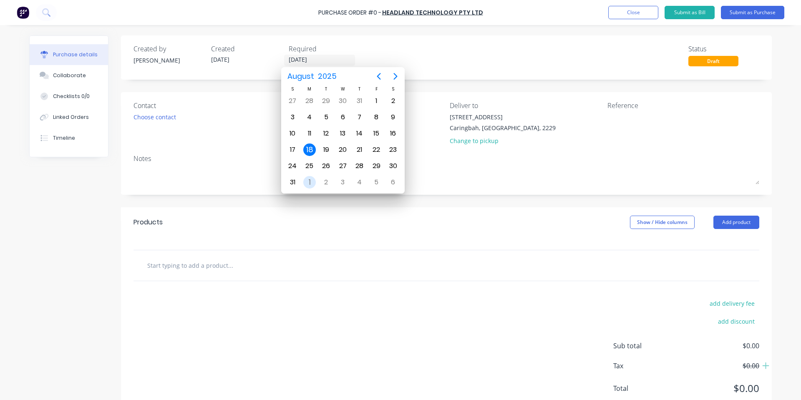
click at [309, 178] on div "1" at bounding box center [309, 182] width 13 height 13
type input "[DATE]"
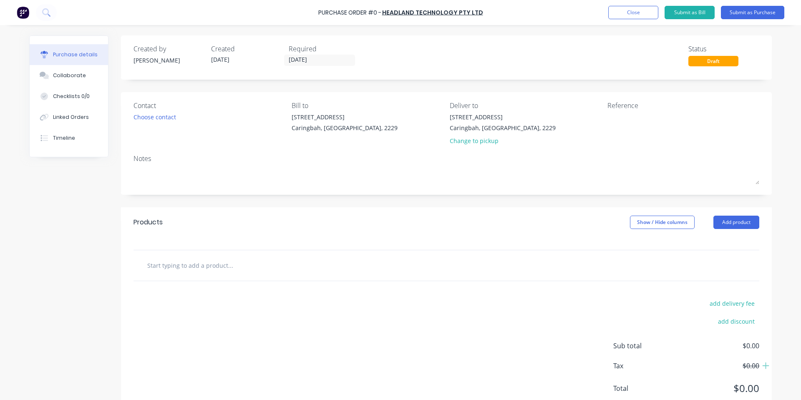
click at [245, 151] on div "Contact Choose contact [PERSON_NAME] to [STREET_ADDRESS] Deliver to [STREET_ADD…" at bounding box center [446, 143] width 651 height 103
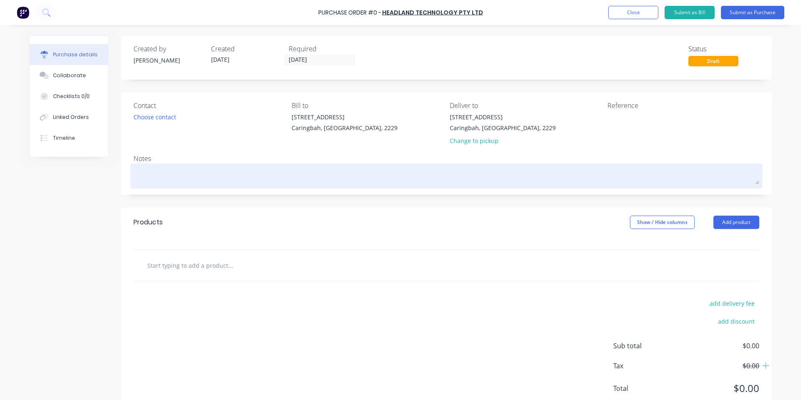
click at [194, 171] on textarea at bounding box center [446, 175] width 626 height 19
type textarea "Urgent"
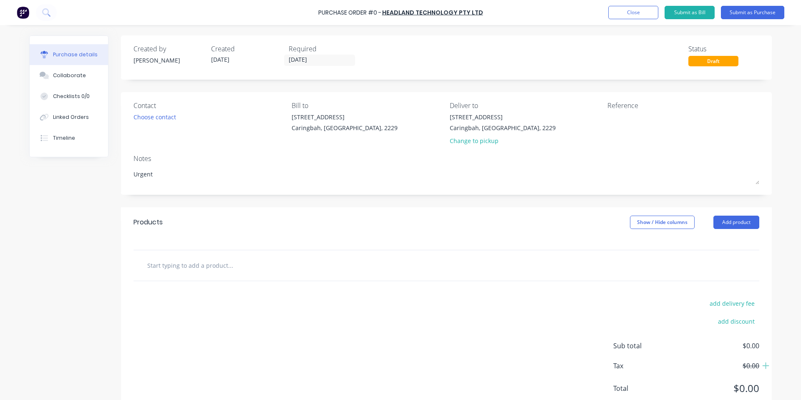
click at [208, 268] on input "text" at bounding box center [230, 265] width 167 height 17
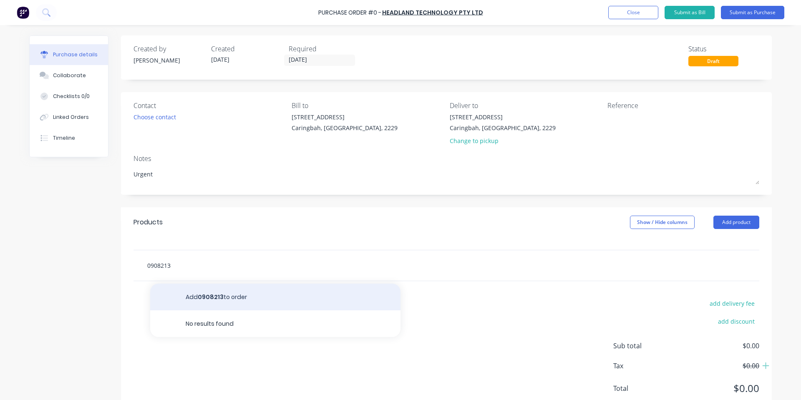
type input "0908213"
click at [228, 292] on button "Add 0908213 to order" at bounding box center [275, 297] width 250 height 27
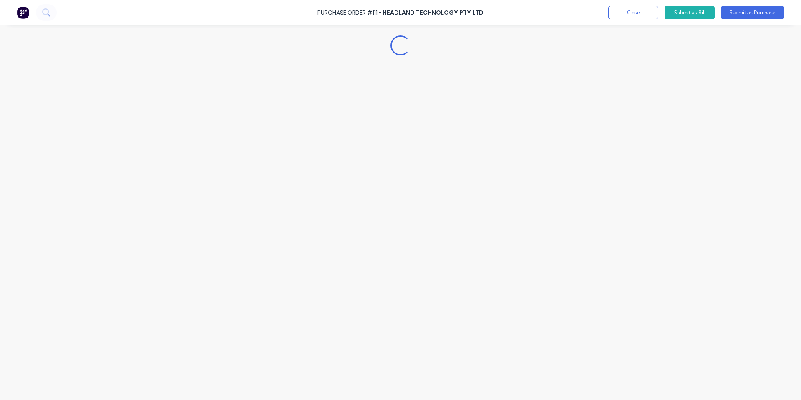
click at [198, 327] on div "Loading..." at bounding box center [400, 187] width 759 height 358
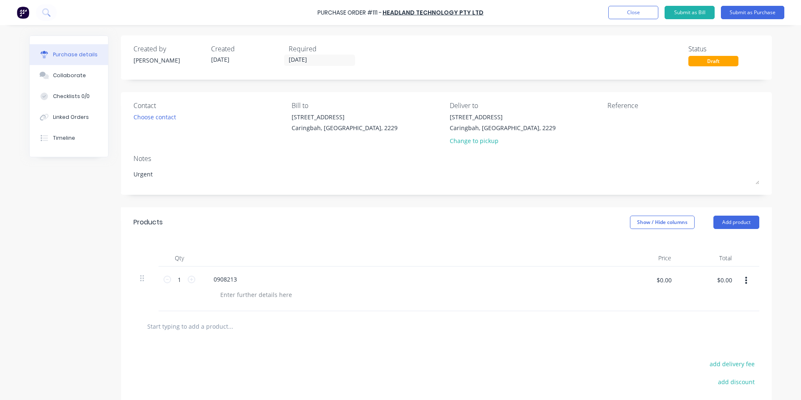
click at [198, 327] on input "text" at bounding box center [230, 326] width 167 height 17
type input "9"
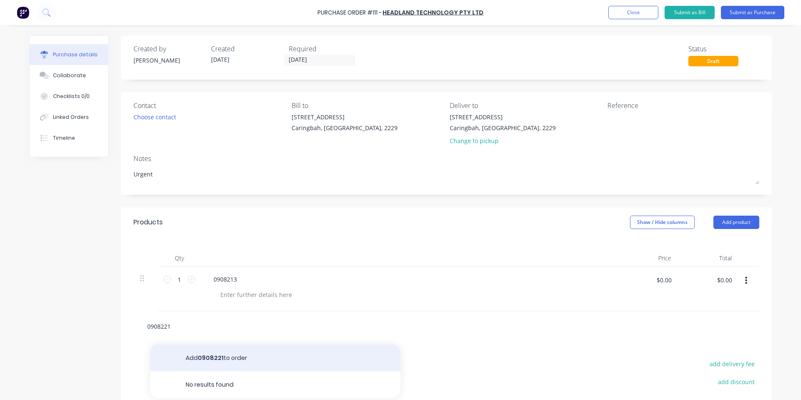
type input "0908221"
click at [208, 354] on button "Add 0908221 to order" at bounding box center [275, 358] width 250 height 27
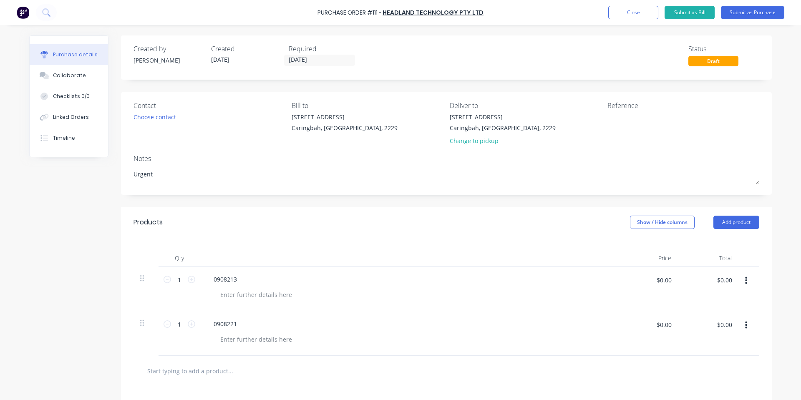
click at [217, 368] on input "text" at bounding box center [230, 370] width 167 height 17
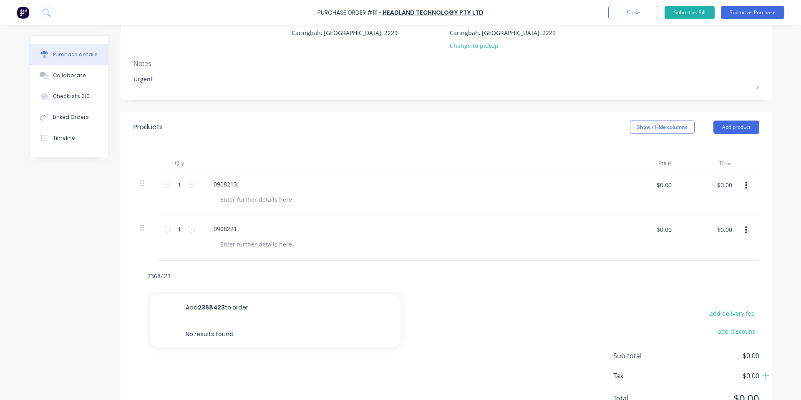
scroll to position [111, 0]
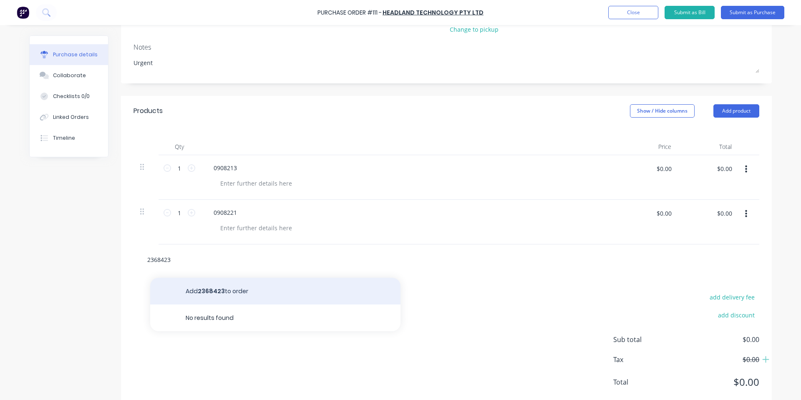
type input "2368423"
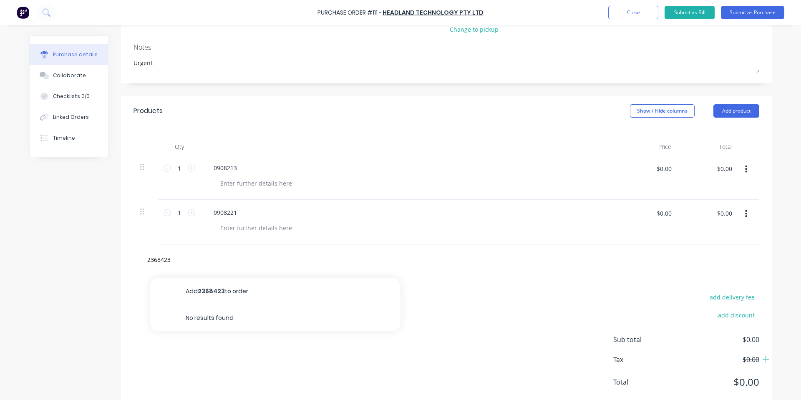
drag, startPoint x: 228, startPoint y: 294, endPoint x: 235, endPoint y: 294, distance: 7.1
click at [228, 294] on button "Add 2368423 to order" at bounding box center [275, 291] width 250 height 27
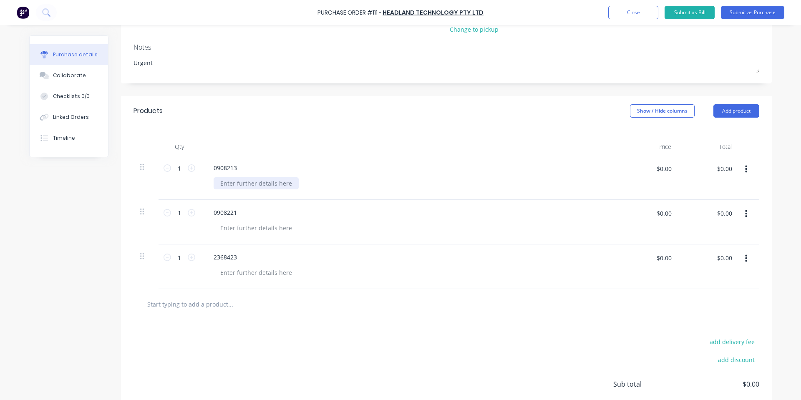
click at [265, 183] on div at bounding box center [256, 183] width 85 height 12
paste div
click at [259, 234] on div "0908221" at bounding box center [408, 222] width 417 height 45
click at [262, 232] on div at bounding box center [256, 228] width 85 height 12
paste div
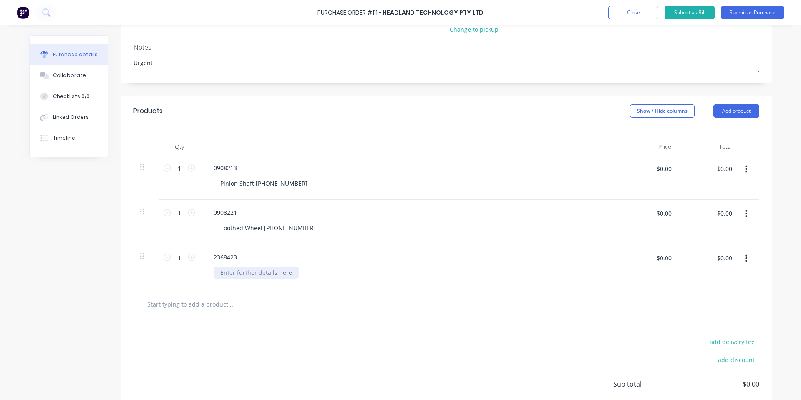
drag, startPoint x: 223, startPoint y: 274, endPoint x: 260, endPoint y: 262, distance: 38.5
click at [223, 274] on div at bounding box center [256, 273] width 85 height 12
paste div
click at [404, 127] on div "Qty Price Total 1 1 0908213 Pinion Shaft [PHONE_NUMBER] $0.00 $0.00 $0.00 $0.00…" at bounding box center [446, 207] width 651 height 163
click at [740, 214] on button "button" at bounding box center [746, 213] width 20 height 15
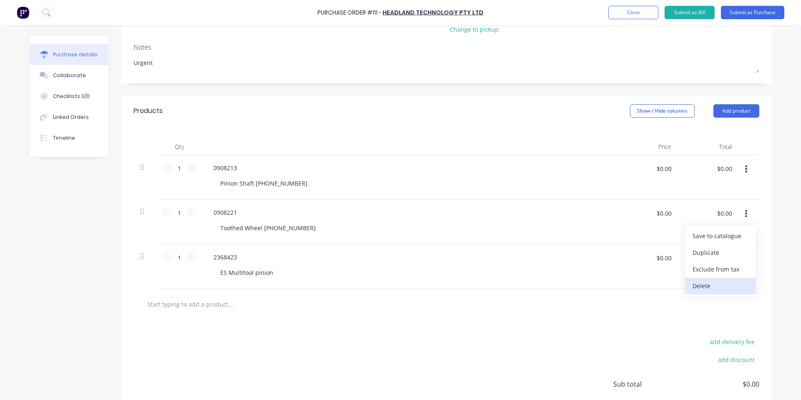
click at [712, 285] on button "Delete" at bounding box center [720, 286] width 71 height 17
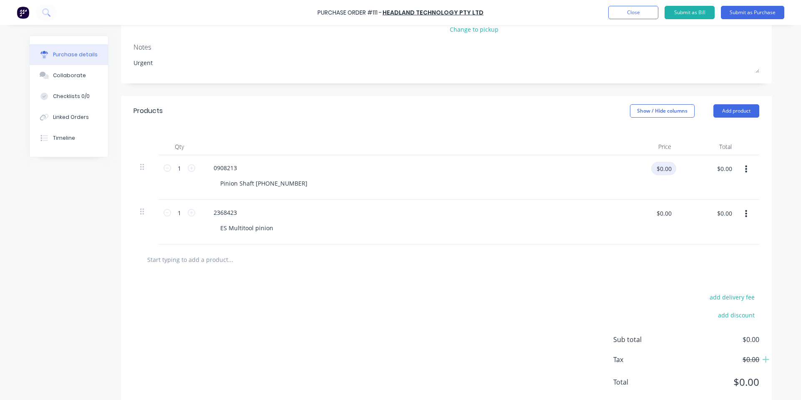
click at [664, 169] on input "$0.00" at bounding box center [663, 168] width 25 height 13
type input "$936.37"
click at [662, 194] on div "$936.37 936.37" at bounding box center [647, 177] width 60 height 45
click at [663, 212] on input "$0.00" at bounding box center [663, 212] width 25 height 13
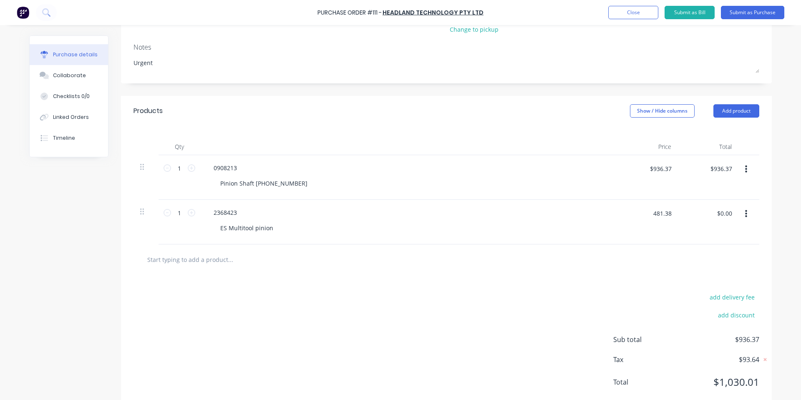
type input "$481.38"
click at [511, 221] on div "2368423 ES Multitool pinion" at bounding box center [408, 222] width 417 height 45
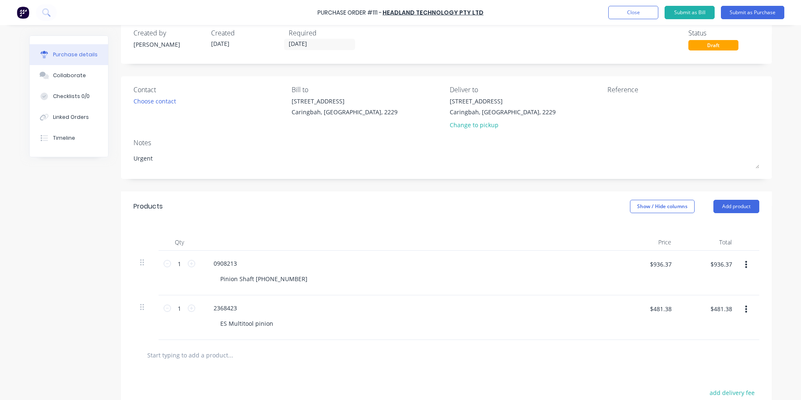
scroll to position [0, 0]
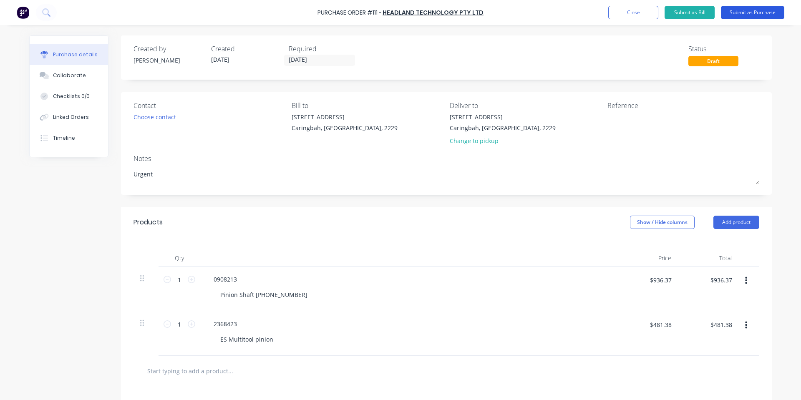
click at [749, 13] on button "Submit as Purchase" at bounding box center [752, 12] width 63 height 13
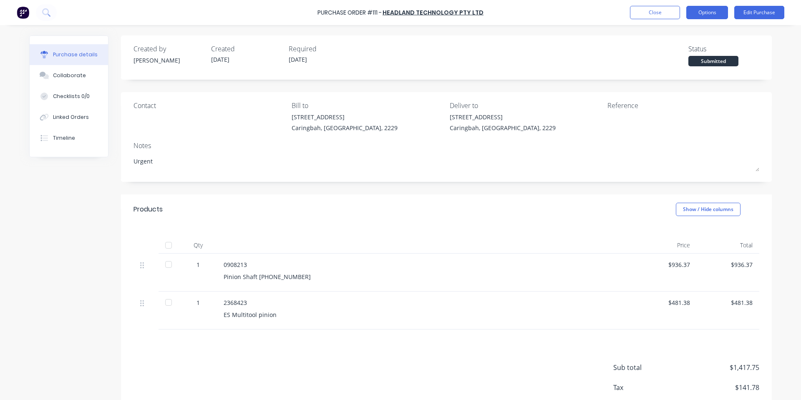
click at [717, 13] on button "Options" at bounding box center [707, 12] width 42 height 13
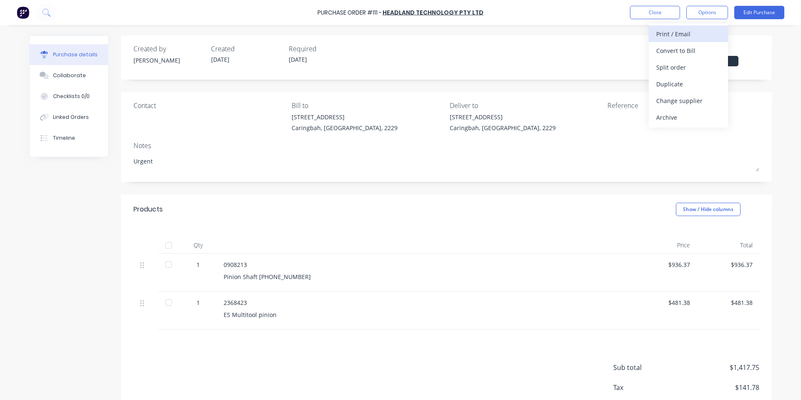
click at [681, 27] on button "Print / Email" at bounding box center [688, 33] width 79 height 17
click at [679, 50] on div "With pricing" at bounding box center [688, 51] width 64 height 12
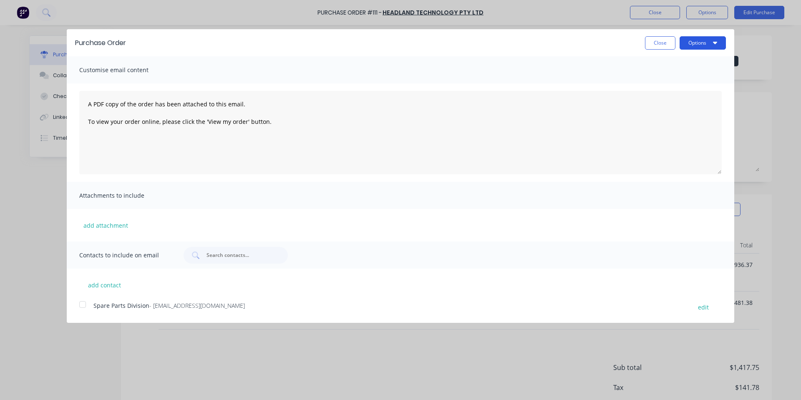
drag, startPoint x: 714, startPoint y: 44, endPoint x: 709, endPoint y: 48, distance: 6.5
click at [714, 44] on icon "button" at bounding box center [715, 42] width 4 height 7
click at [683, 60] on div "Print" at bounding box center [686, 64] width 64 height 12
click at [666, 40] on button "Close" at bounding box center [660, 42] width 30 height 13
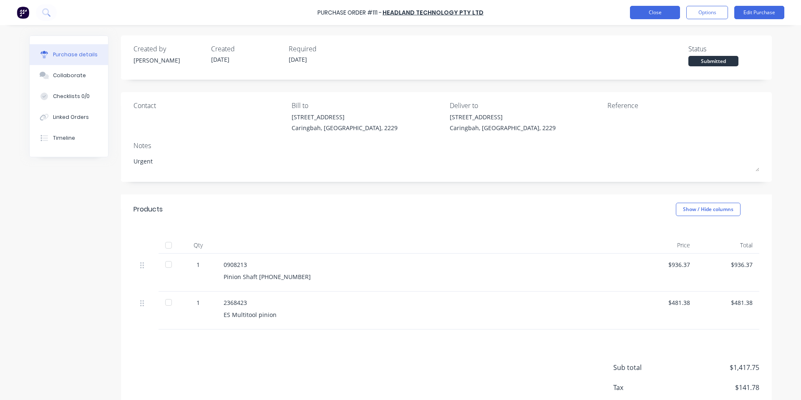
click at [659, 18] on div "Purchase Order #111 - Headland Technology Pty Ltd Close Options Edit Purchase" at bounding box center [400, 12] width 801 height 25
click at [659, 17] on button "Close" at bounding box center [655, 12] width 50 height 13
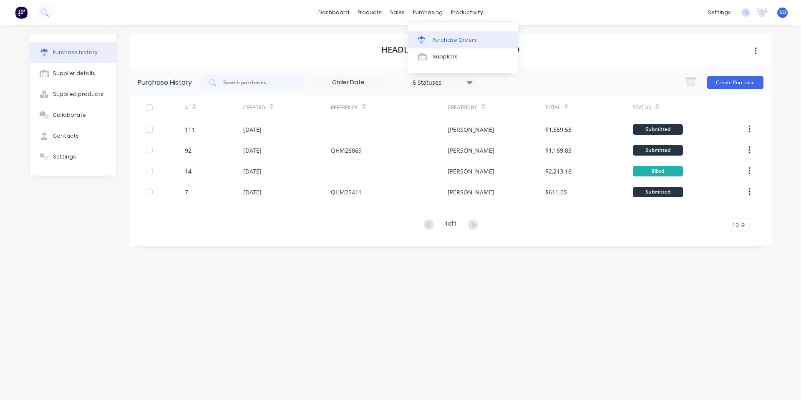
click at [428, 34] on link "Purchase Orders" at bounding box center [462, 39] width 111 height 17
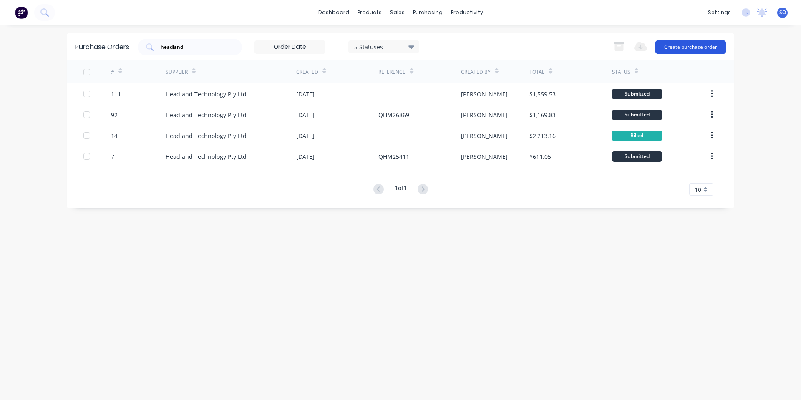
drag, startPoint x: 661, startPoint y: 39, endPoint x: 665, endPoint y: 45, distance: 6.7
click at [664, 44] on div "Export to Excel (XLSX) Create purchase order" at bounding box center [667, 47] width 117 height 17
click at [665, 45] on button "Create purchase order" at bounding box center [690, 46] width 70 height 13
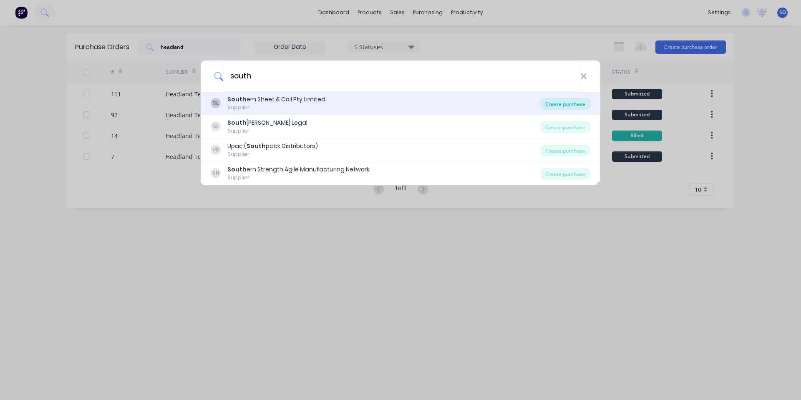
type input "south"
click at [556, 105] on div "Create purchase" at bounding box center [565, 104] width 50 height 12
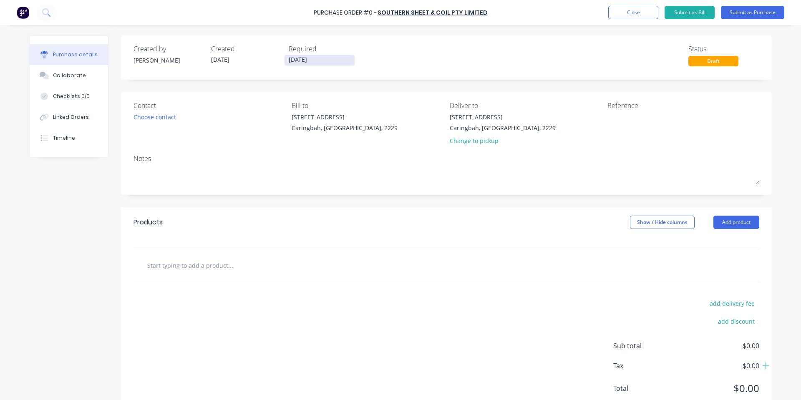
click at [318, 58] on input "[DATE]" at bounding box center [319, 60] width 70 height 10
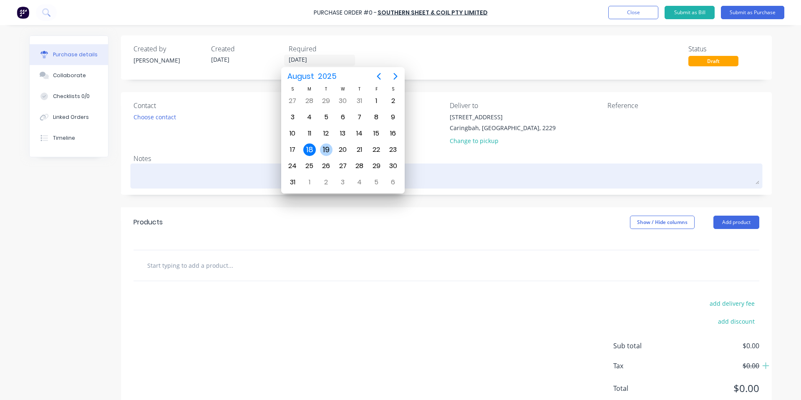
drag, startPoint x: 330, startPoint y: 146, endPoint x: 270, endPoint y: 174, distance: 66.2
click at [329, 145] on div "19" at bounding box center [326, 149] width 13 height 13
type input "[DATE]"
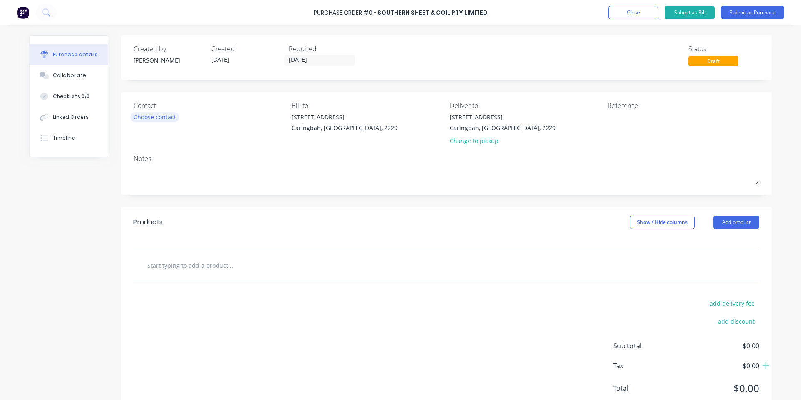
click at [156, 114] on div "Choose contact" at bounding box center [154, 117] width 43 height 9
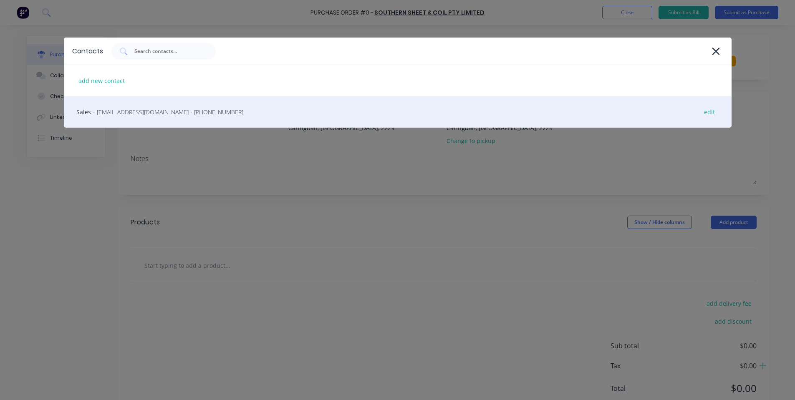
click at [150, 109] on span "- [EMAIL_ADDRESS][DOMAIN_NAME] - [PHONE_NUMBER]" at bounding box center [168, 112] width 150 height 9
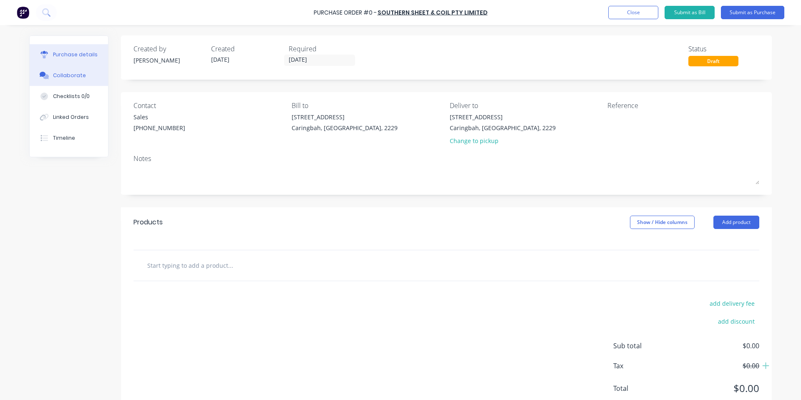
click at [68, 70] on button "Collaborate" at bounding box center [69, 75] width 78 height 21
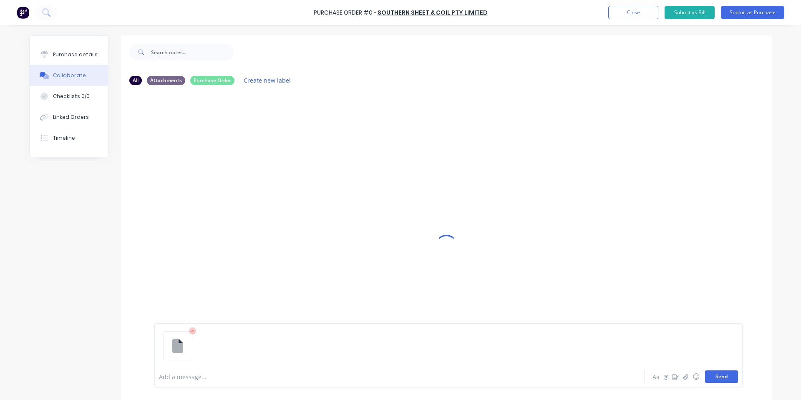
click at [714, 376] on button "Send" at bounding box center [721, 376] width 33 height 13
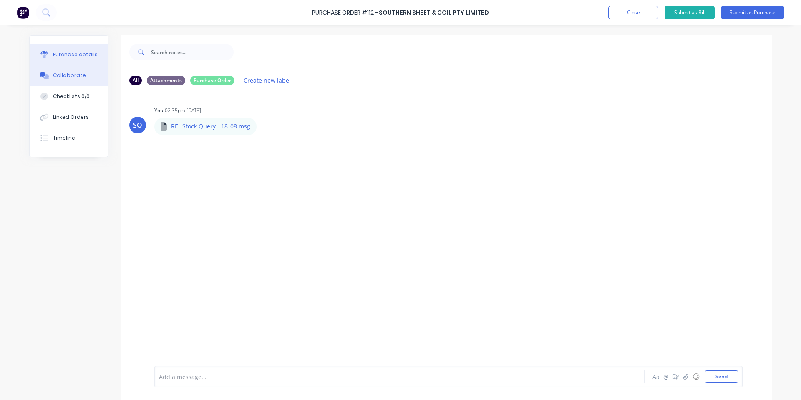
click at [75, 57] on div "Purchase details" at bounding box center [75, 55] width 45 height 8
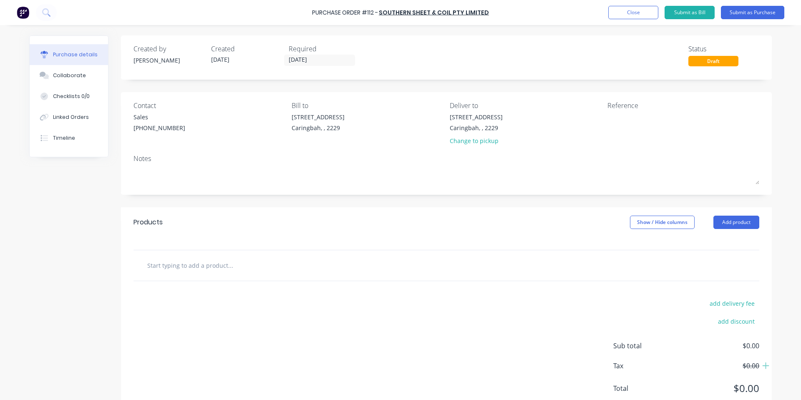
click at [201, 259] on input "text" at bounding box center [230, 265] width 167 height 17
click at [308, 264] on input "text" at bounding box center [230, 265] width 167 height 17
paste input "1.5 EG (ZA/ZS Alternatively) 2440 x 1220"
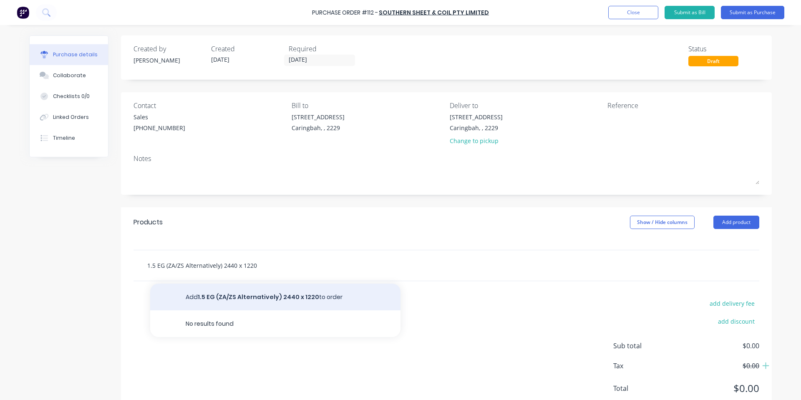
type input "1.5 EG (ZA/ZS Alternatively) 2440 x 1220"
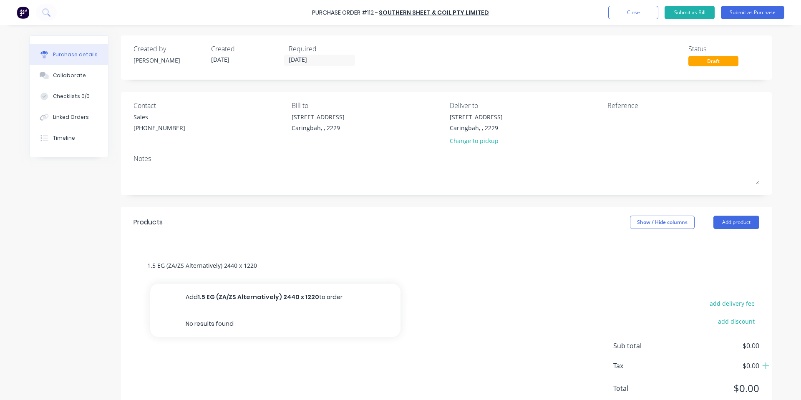
drag, startPoint x: 285, startPoint y: 292, endPoint x: 277, endPoint y: 265, distance: 28.0
click at [291, 253] on div "1.5 EG (ZA/ZS Alternatively) 2440 x 1220 Add 1.5 EG (ZA/ZS Alternatively) 2440 …" at bounding box center [446, 265] width 626 height 30
drag, startPoint x: 274, startPoint y: 267, endPoint x: 143, endPoint y: 261, distance: 131.9
click at [147, 261] on input "1.5 EG (ZA/ZS Alternatively) 2440 x 1220" at bounding box center [230, 265] width 167 height 17
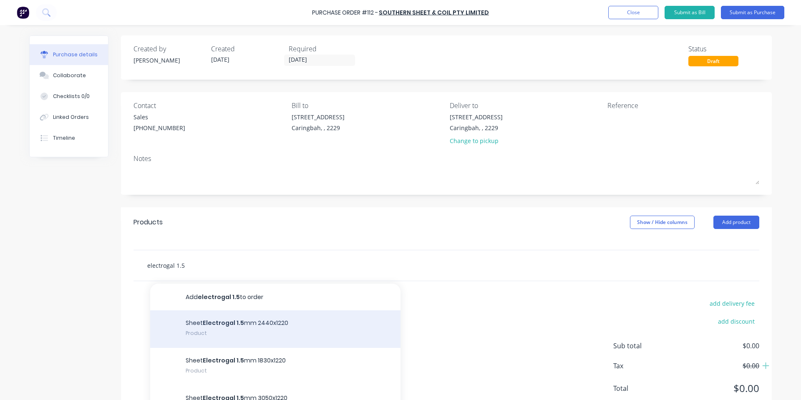
type input "electrogal 1.5"
click at [309, 322] on div "Sheet Electrogal 1.5 mm 2440x1220 Product" at bounding box center [275, 329] width 250 height 38
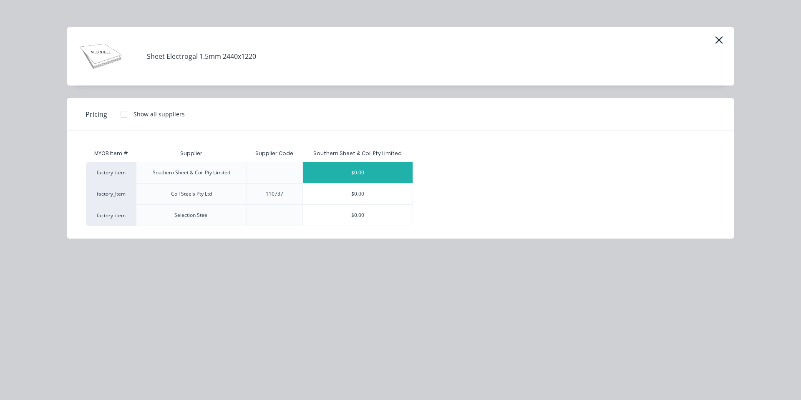
click at [359, 171] on div "$0.00" at bounding box center [358, 172] width 110 height 21
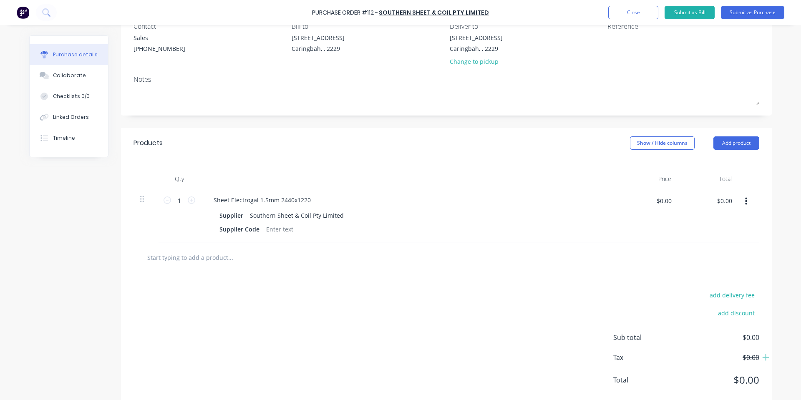
scroll to position [98, 0]
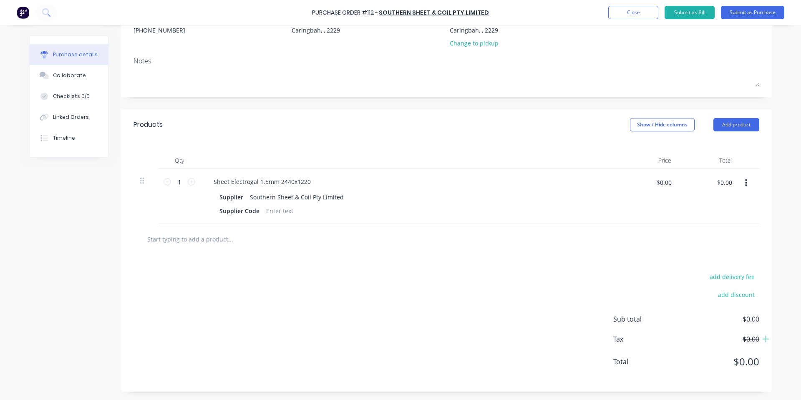
click at [231, 242] on input "text" at bounding box center [230, 239] width 167 height 17
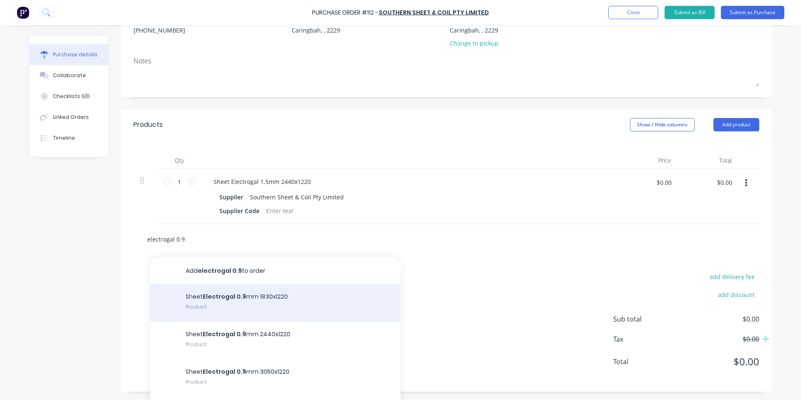
type input "electrogal 0.9"
click at [288, 307] on div "Sheet Electrogal 0.9 mm 1830x1220 Product" at bounding box center [275, 303] width 250 height 38
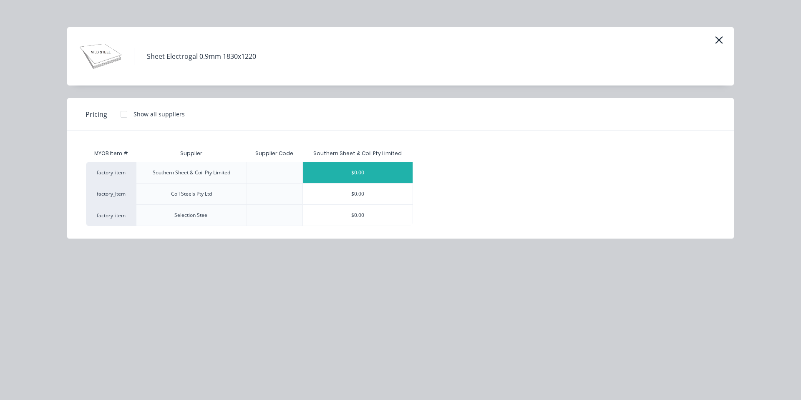
click at [361, 173] on div "$0.00" at bounding box center [358, 172] width 110 height 21
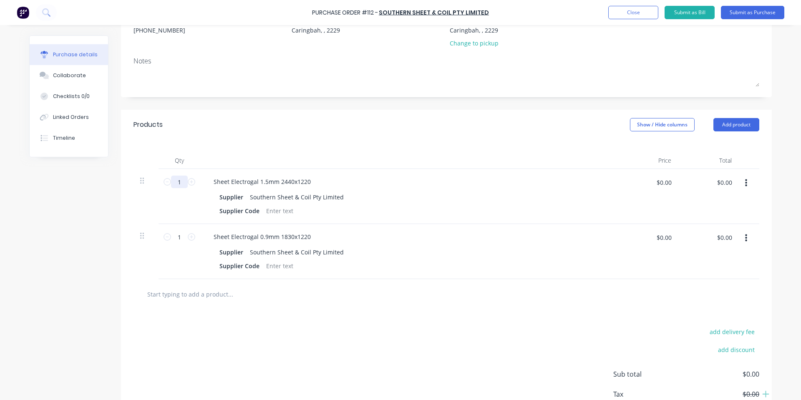
click at [178, 176] on input "1" at bounding box center [179, 182] width 17 height 13
type input "56"
click at [174, 230] on div "1 1" at bounding box center [179, 251] width 42 height 55
click at [176, 236] on input "1" at bounding box center [179, 237] width 17 height 13
drag, startPoint x: 171, startPoint y: 234, endPoint x: 156, endPoint y: 235, distance: 15.1
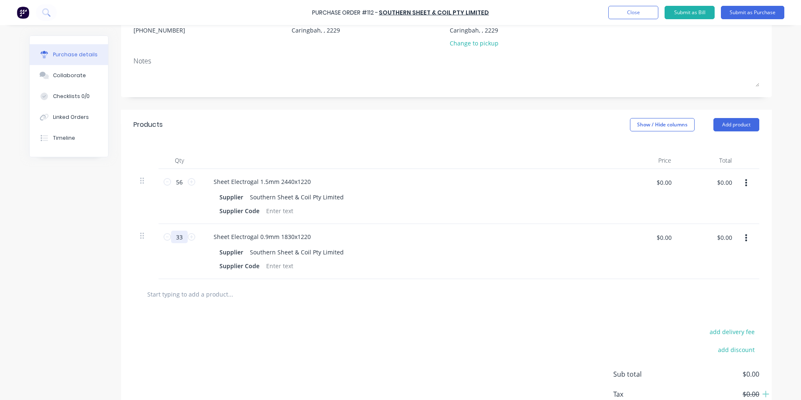
click at [158, 234] on div "33 33" at bounding box center [179, 251] width 42 height 55
type input "44"
click at [232, 289] on input "text" at bounding box center [230, 294] width 167 height 17
drag, startPoint x: 150, startPoint y: 292, endPoint x: 136, endPoint y: 283, distance: 17.1
click at [141, 292] on div "ha250 Add ha250 to order No results found" at bounding box center [265, 294] width 250 height 17
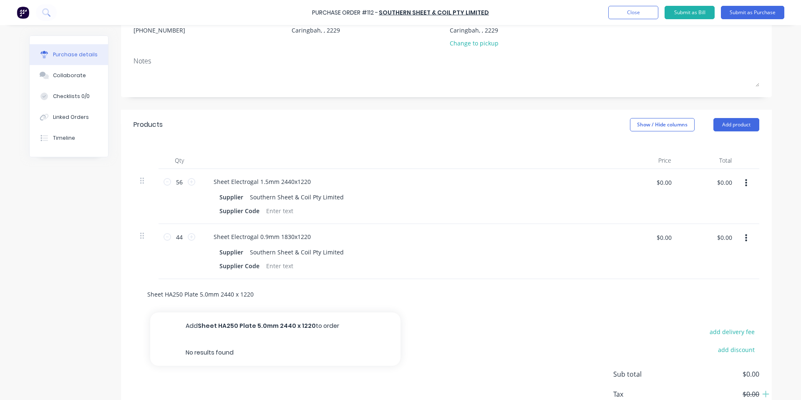
type input "Sheet HA250 Plate 5.0mm 2440 x 1220"
click at [219, 328] on button "Add Sheet HA250 Plate 5.0mm 2440 x 1220 to order" at bounding box center [275, 325] width 250 height 27
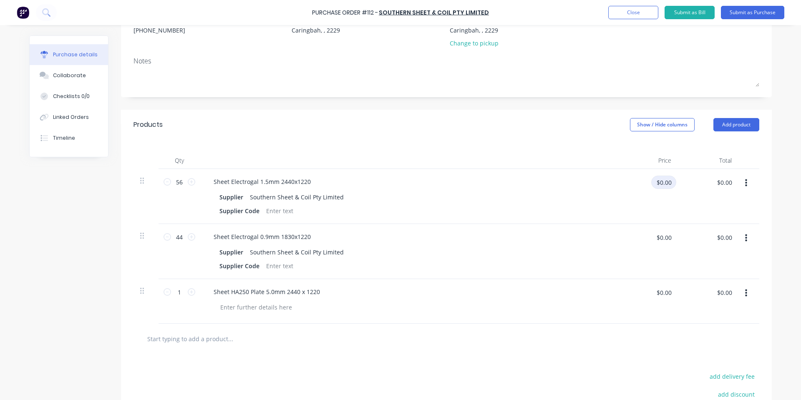
click at [666, 183] on input "$0.00" at bounding box center [663, 182] width 25 height 13
type input "$64.83"
type input "$3,630.48"
click at [670, 237] on input "$0.00" at bounding box center [663, 237] width 25 height 13
type input "$29.47"
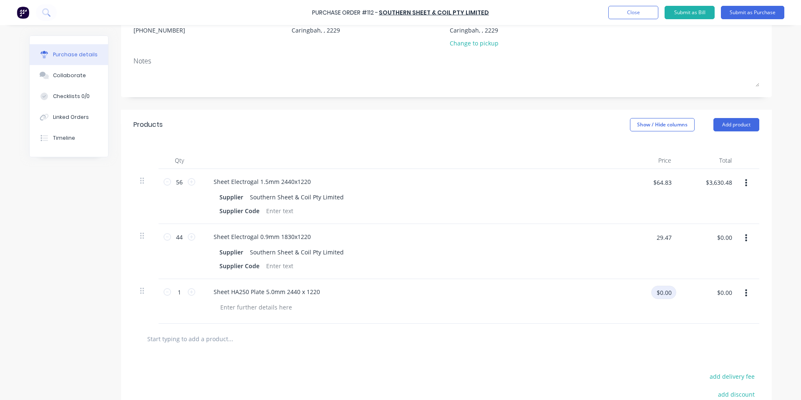
type input "$1,296.68"
click at [659, 293] on input "$0.00" at bounding box center [663, 292] width 25 height 13
type input "$162.22"
click at [466, 133] on div "Products Show / Hide columns Add product" at bounding box center [446, 125] width 651 height 30
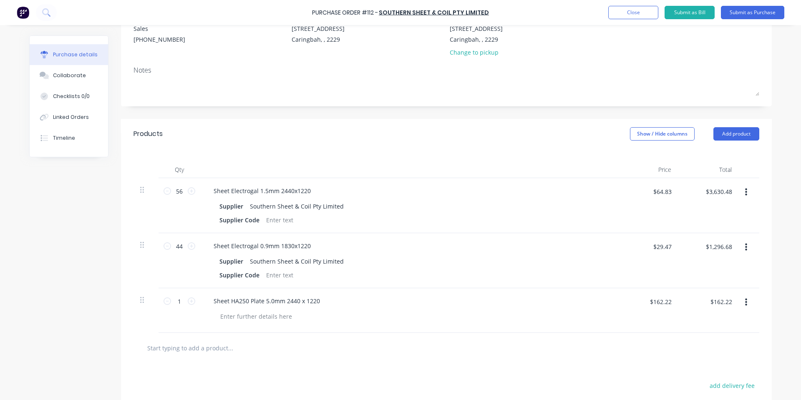
scroll to position [0, 0]
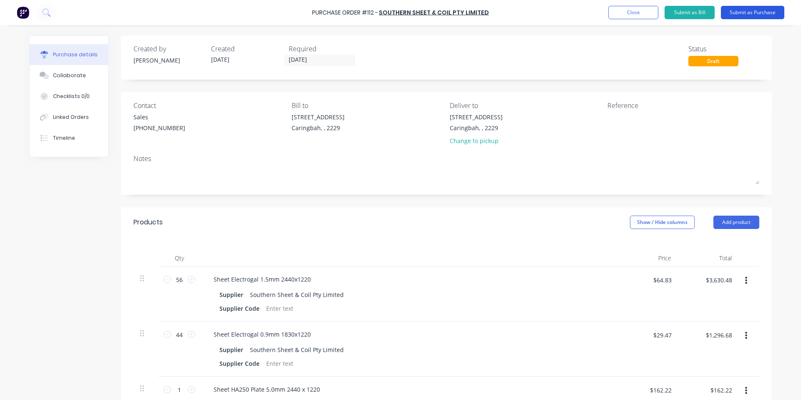
click at [749, 15] on button "Submit as Purchase" at bounding box center [752, 12] width 63 height 13
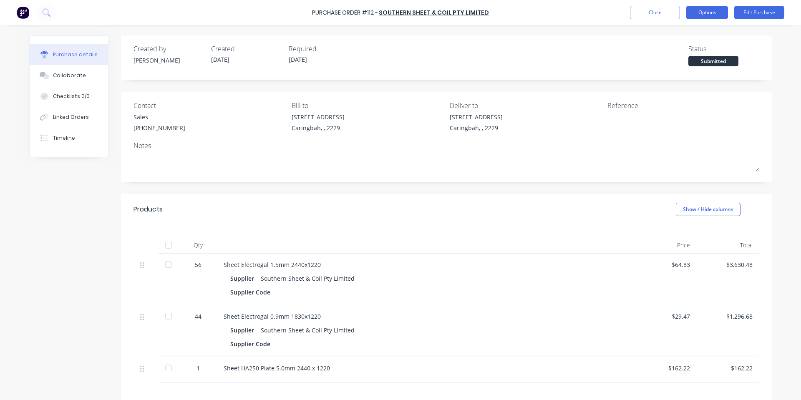
click at [717, 15] on button "Options" at bounding box center [707, 12] width 42 height 13
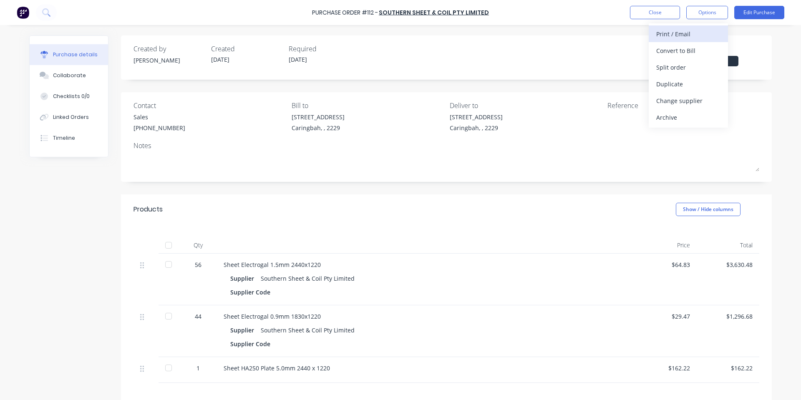
click at [699, 33] on div "Print / Email" at bounding box center [688, 34] width 64 height 12
click at [688, 53] on div "With pricing" at bounding box center [688, 51] width 64 height 12
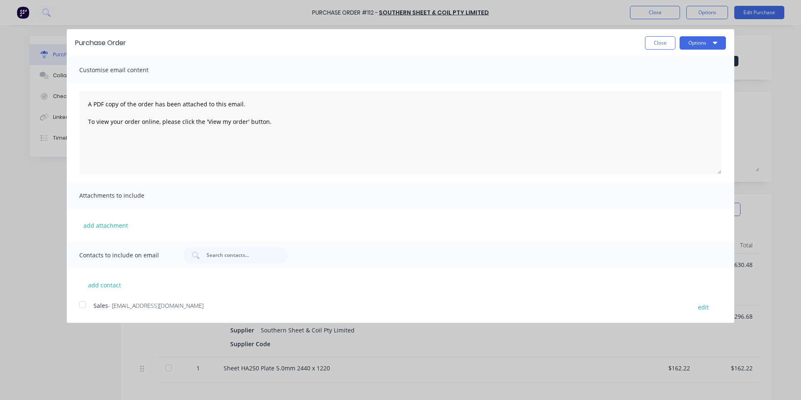
click at [705, 50] on div "Purchase Order Close Options" at bounding box center [400, 42] width 667 height 27
click at [705, 48] on button "Options" at bounding box center [702, 42] width 46 height 13
click at [692, 66] on div "Print" at bounding box center [686, 64] width 64 height 12
drag, startPoint x: 649, startPoint y: 39, endPoint x: 650, endPoint y: 34, distance: 5.1
click at [650, 38] on button "Close" at bounding box center [660, 42] width 30 height 13
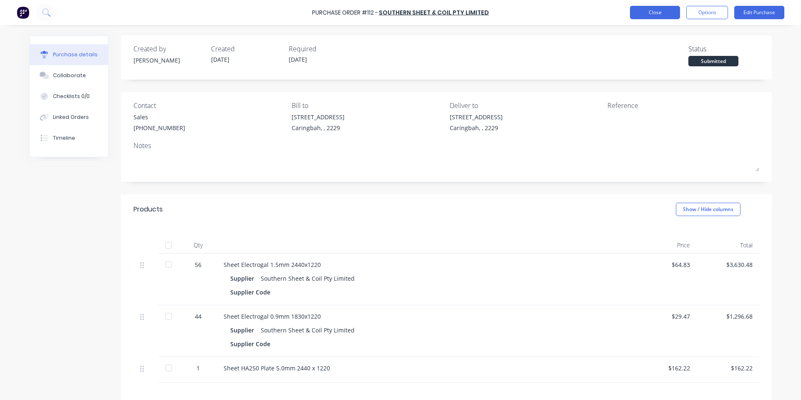
click at [646, 10] on button "Close" at bounding box center [655, 12] width 50 height 13
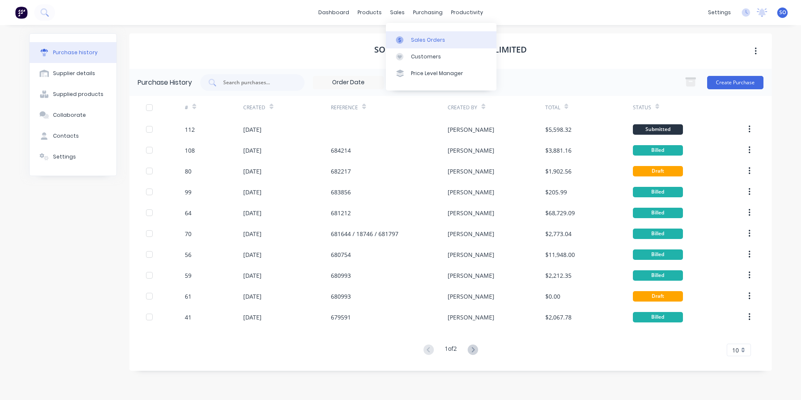
click at [398, 45] on link "Sales Orders" at bounding box center [441, 39] width 111 height 17
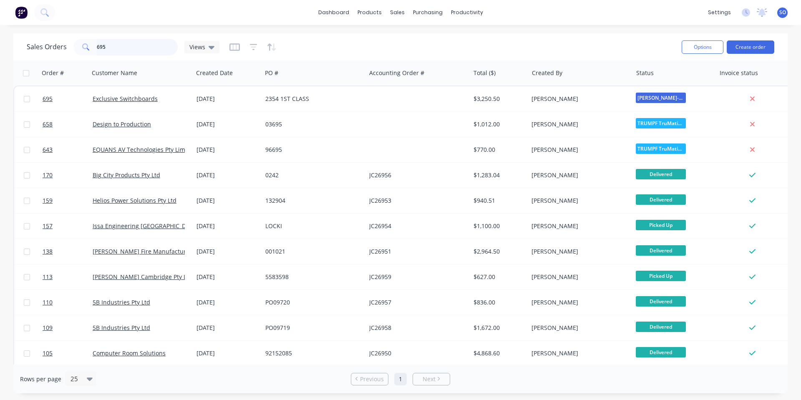
click at [129, 40] on input "695" at bounding box center [137, 47] width 81 height 17
click at [133, 40] on input "695" at bounding box center [137, 47] width 81 height 17
click at [134, 40] on input "695" at bounding box center [137, 47] width 81 height 17
click at [136, 40] on input "695" at bounding box center [137, 47] width 81 height 17
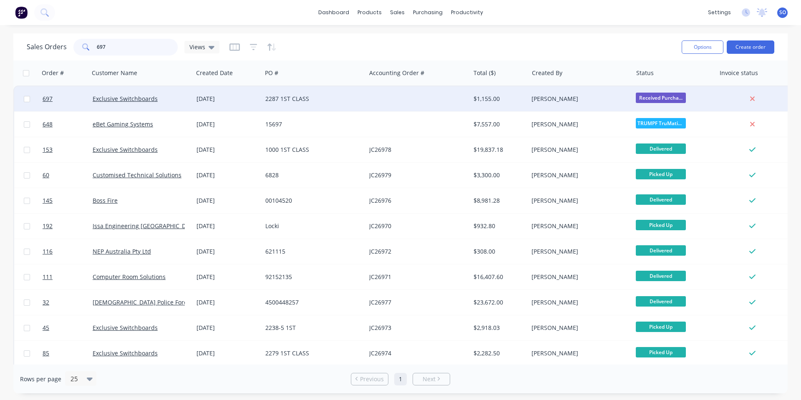
type input "697"
click at [182, 101] on div "Exclusive Switchboards" at bounding box center [139, 99] width 93 height 8
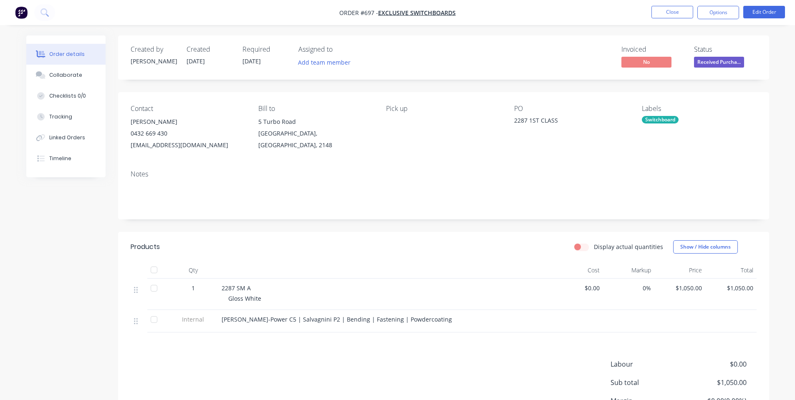
drag, startPoint x: 662, startPoint y: 13, endPoint x: 679, endPoint y: 40, distance: 32.6
click at [679, 39] on div "Order #697 - Exclusive Switchboards Close Options Edit Order Order details Coll…" at bounding box center [397, 240] width 795 height 481
click at [699, 59] on span "Received Purcha..." at bounding box center [719, 62] width 50 height 10
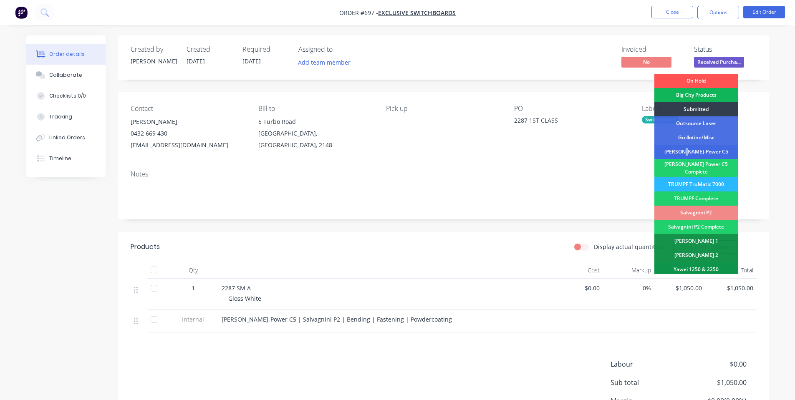
click at [699, 149] on div "[PERSON_NAME]-Power C5" at bounding box center [695, 152] width 83 height 14
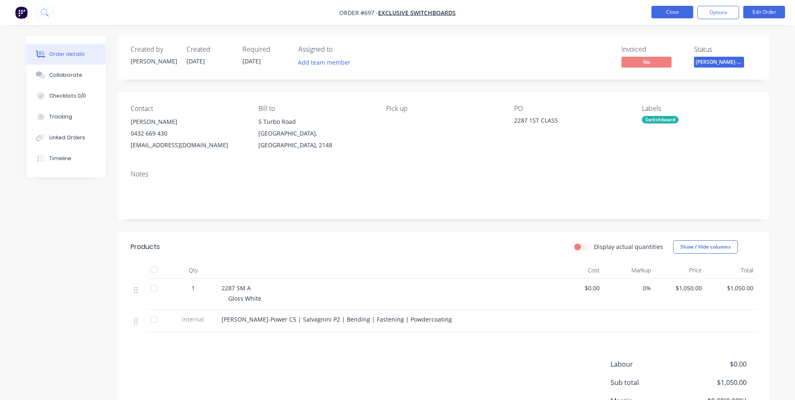
click at [667, 9] on button "Close" at bounding box center [672, 12] width 42 height 13
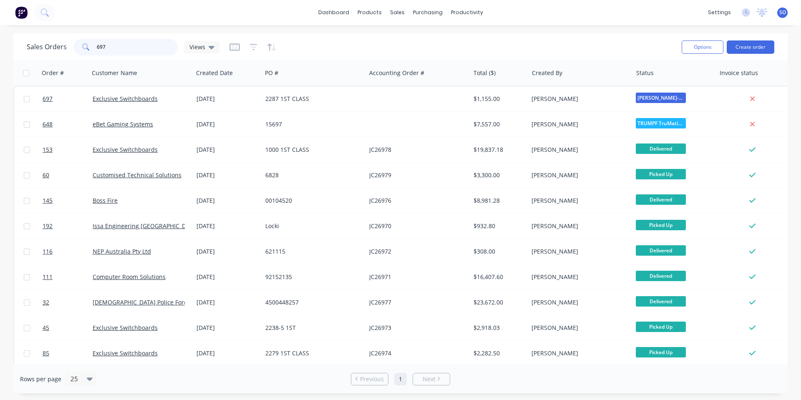
drag, startPoint x: 170, startPoint y: 44, endPoint x: 37, endPoint y: 47, distance: 133.1
click at [37, 47] on div "Sales Orders 697 Views" at bounding box center [123, 47] width 193 height 17
type input "681"
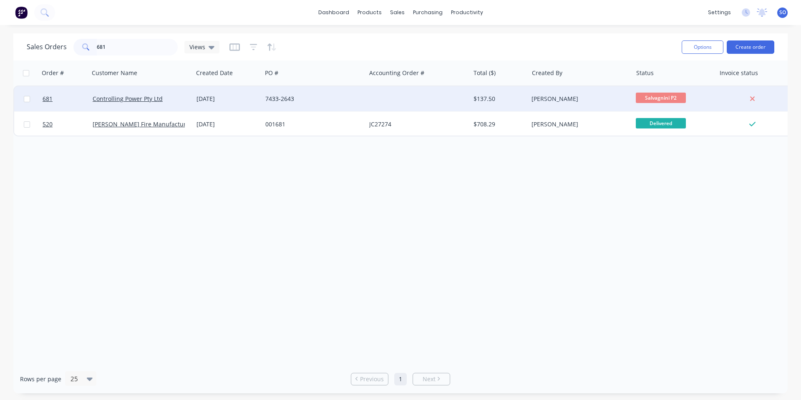
click at [229, 96] on div "[DATE]" at bounding box center [227, 99] width 62 height 8
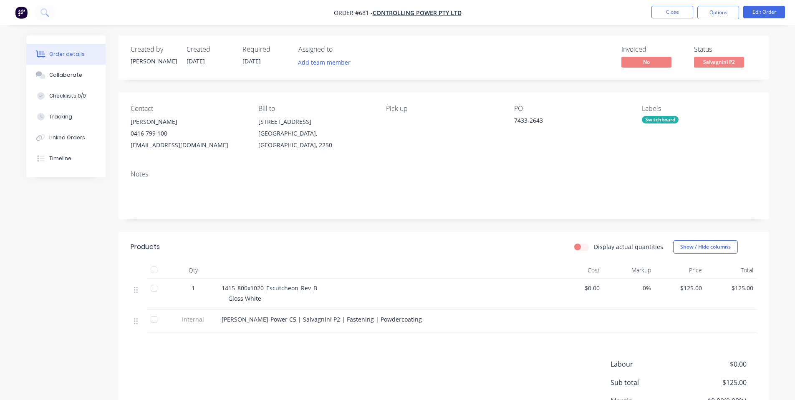
click at [739, 66] on span "Salvagnini P2" at bounding box center [719, 62] width 50 height 10
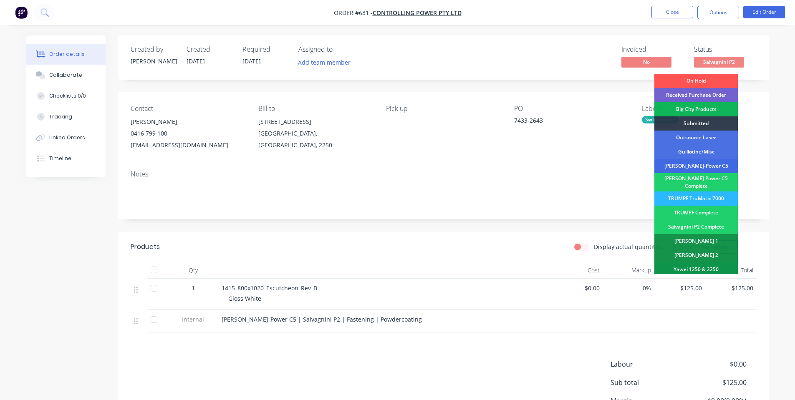
click at [719, 166] on div "[PERSON_NAME]-Power C5" at bounding box center [695, 166] width 83 height 14
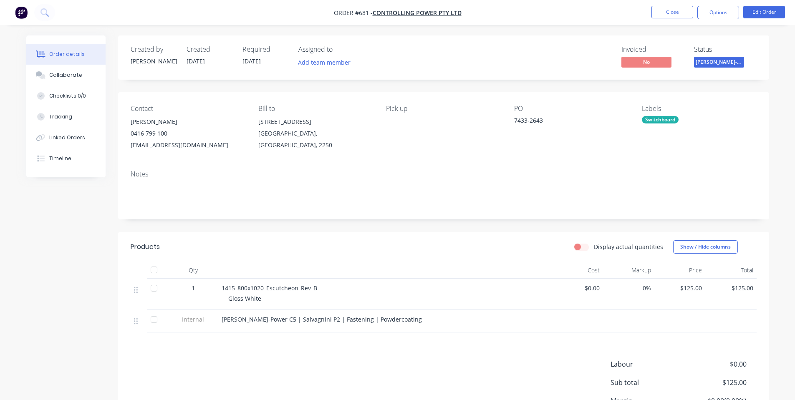
click at [657, 176] on div "Notes" at bounding box center [444, 174] width 626 height 8
click at [674, 12] on button "Close" at bounding box center [672, 12] width 42 height 13
